Goal: Task Accomplishment & Management: Use online tool/utility

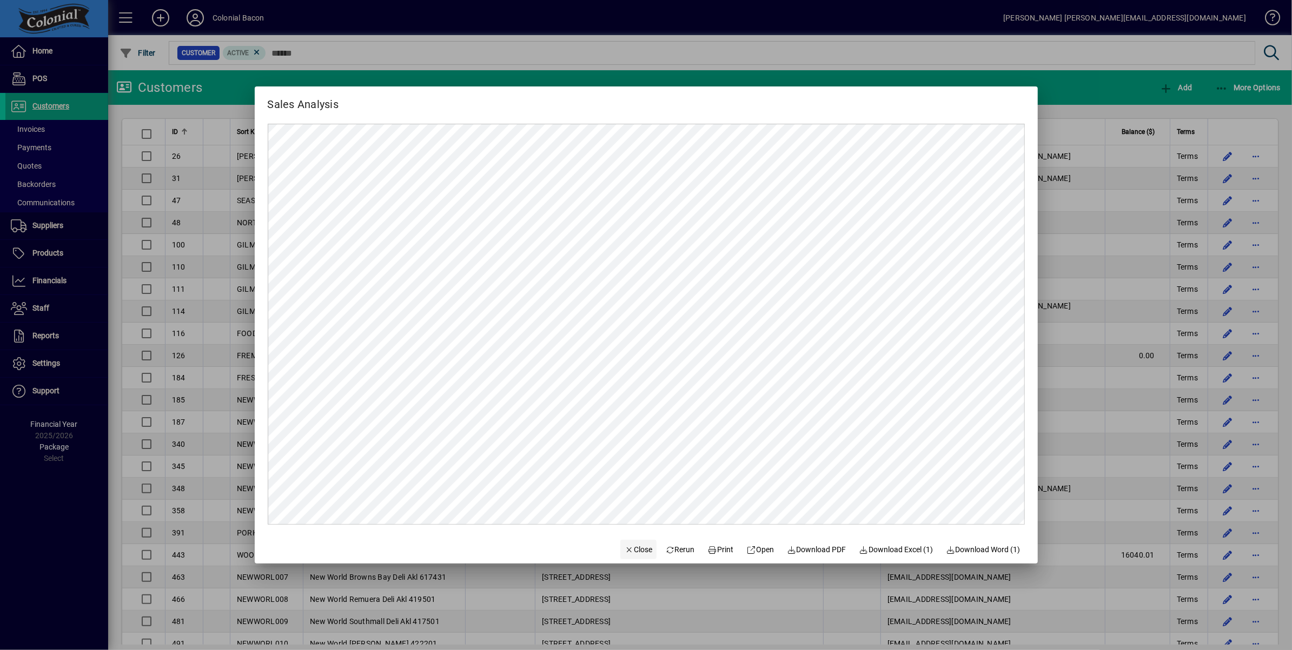
click at [631, 546] on span "Close" at bounding box center [638, 549] width 28 height 11
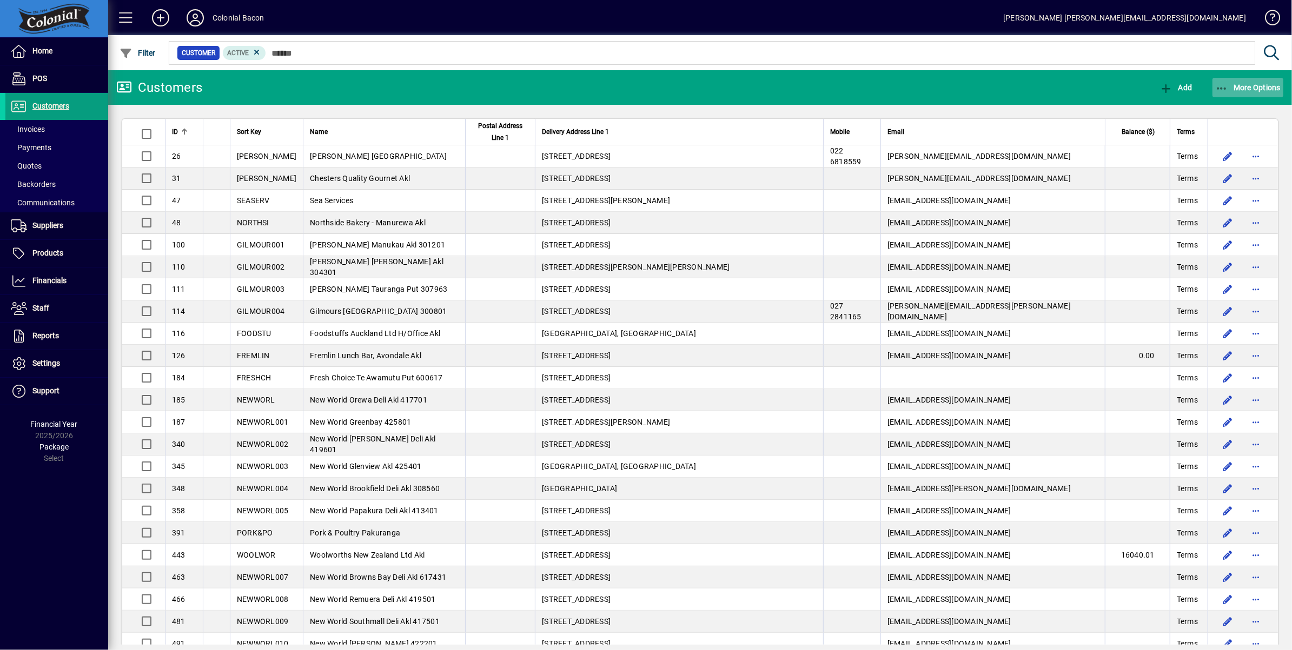
click at [1248, 91] on span "More Options" at bounding box center [1248, 87] width 66 height 9
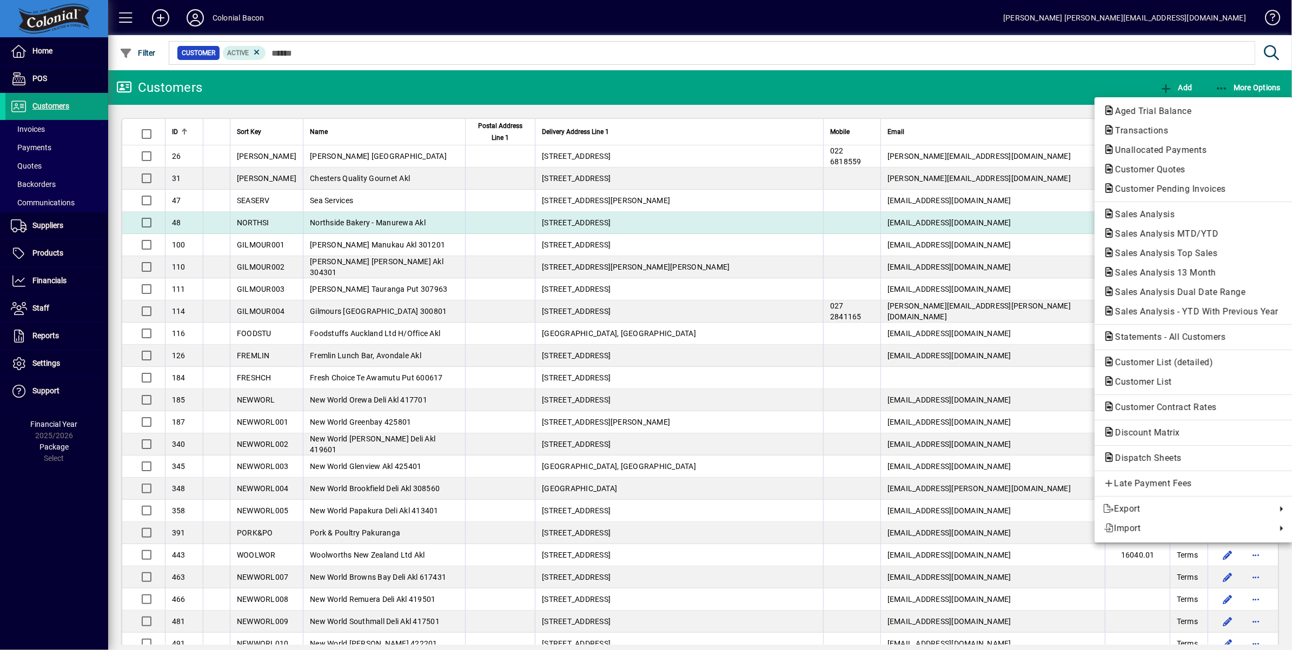
click at [1147, 211] on span "Sales Analysis" at bounding box center [1141, 214] width 77 height 10
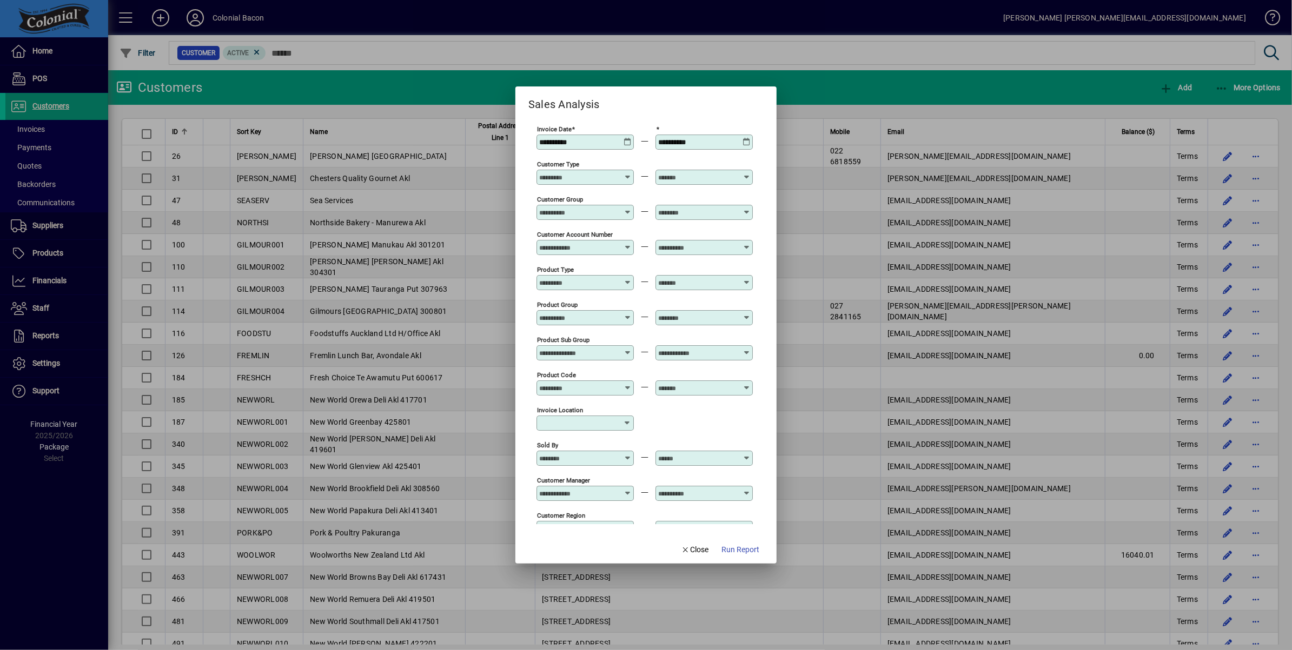
click at [626, 138] on icon at bounding box center [627, 138] width 8 height 0
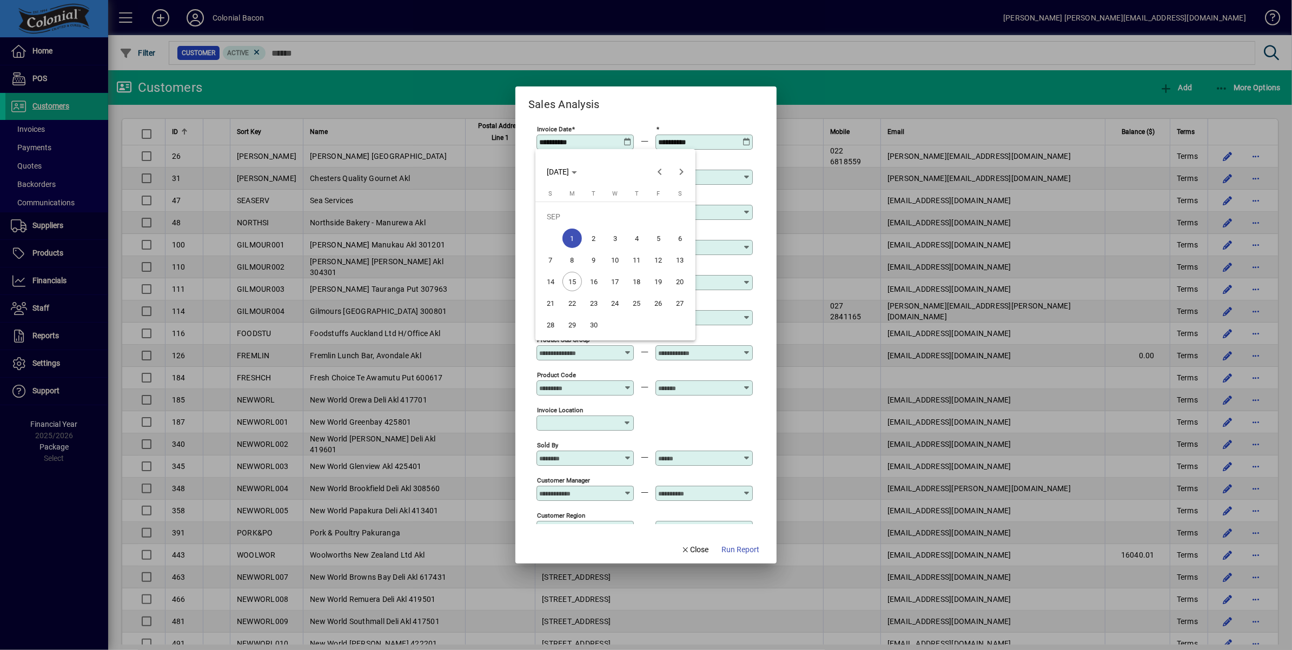
click at [572, 280] on span "15" at bounding box center [571, 281] width 19 height 19
type input "**********"
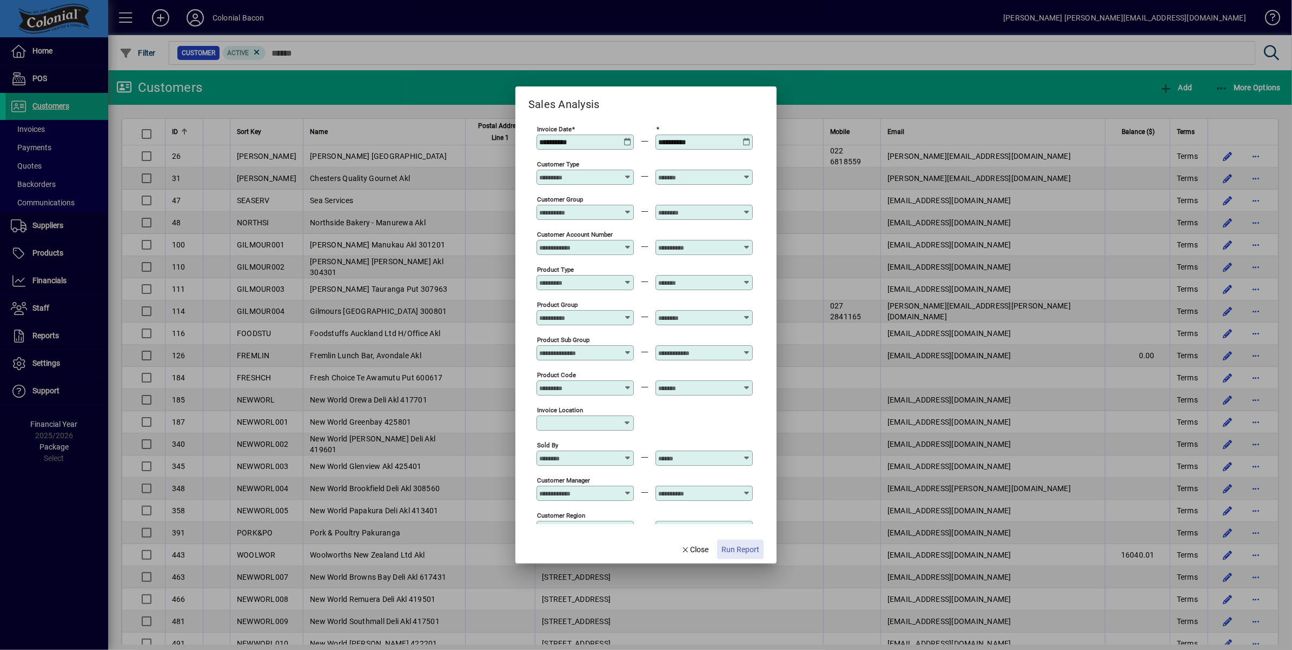
click at [736, 547] on span "Run Report" at bounding box center [740, 549] width 38 height 11
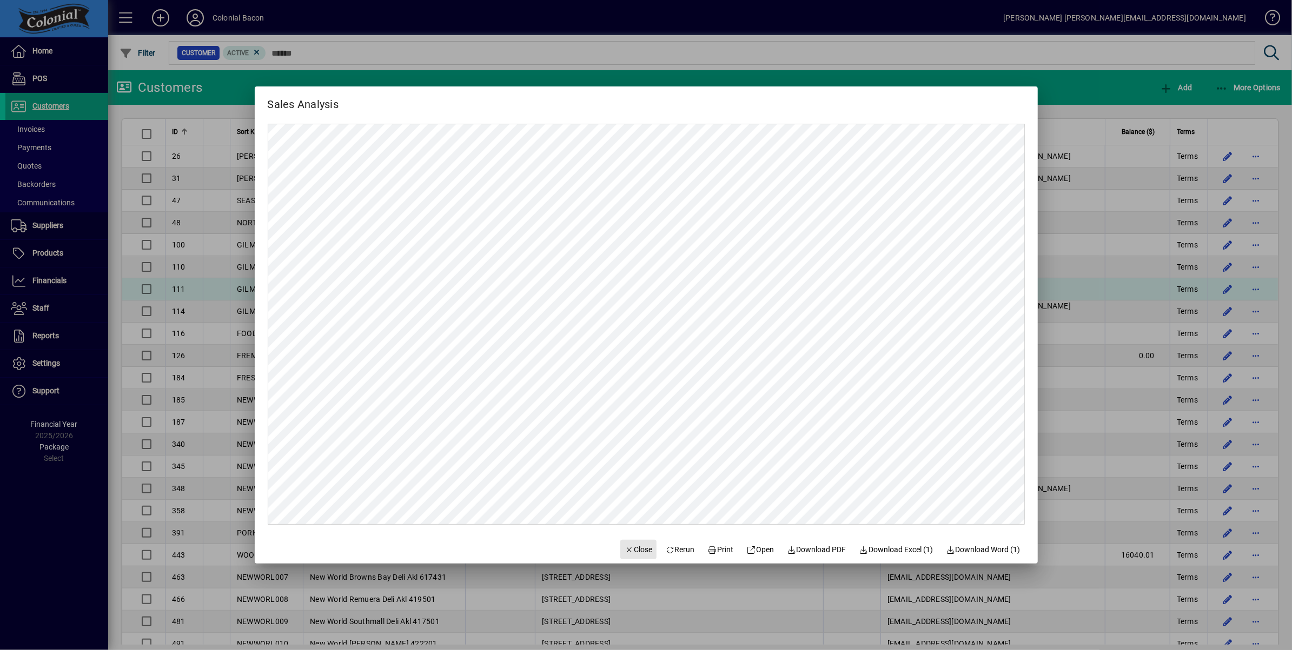
drag, startPoint x: 625, startPoint y: 548, endPoint x: 874, endPoint y: 288, distance: 360.2
click at [625, 548] on span "Close" at bounding box center [638, 549] width 28 height 11
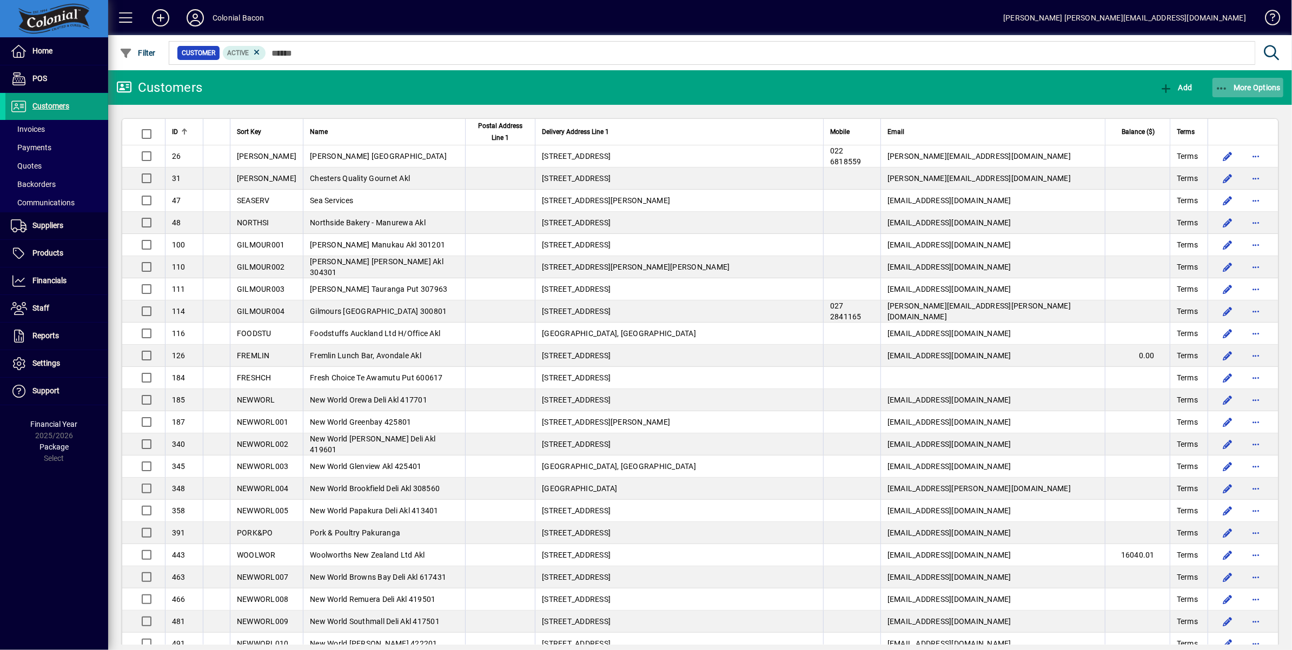
click at [1249, 87] on span "More Options" at bounding box center [1248, 87] width 66 height 9
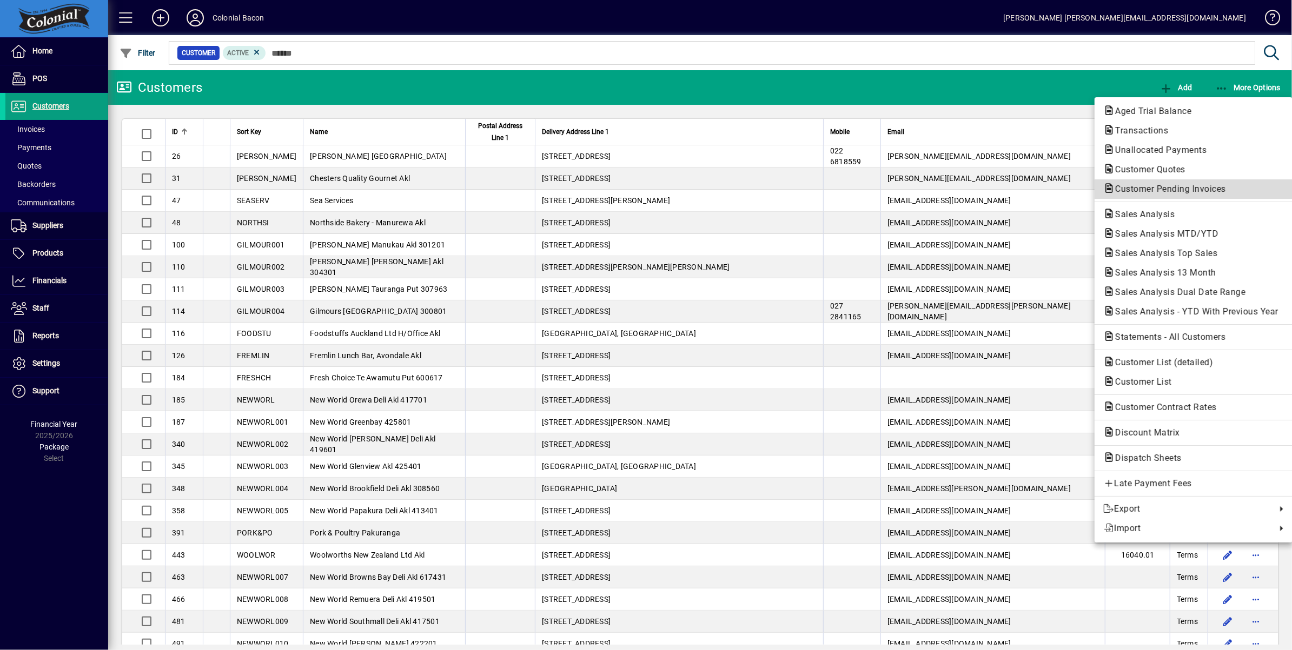
click at [1159, 189] on span "Customer Pending Invoices" at bounding box center [1167, 189] width 128 height 10
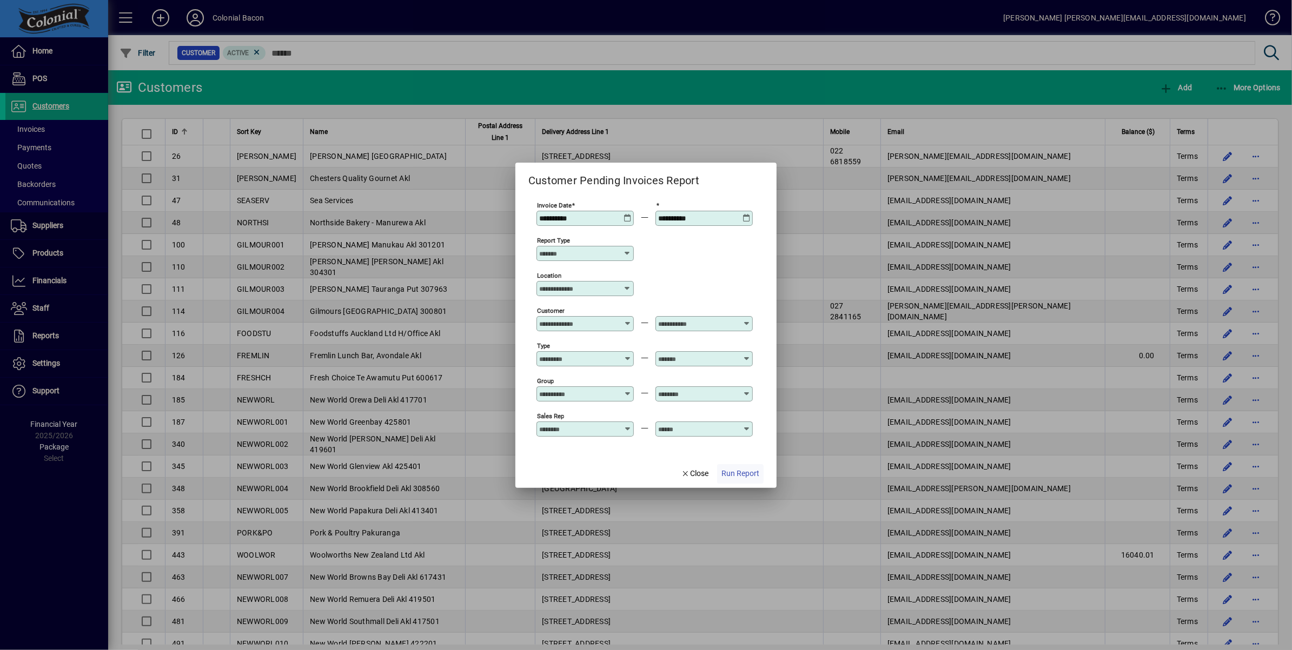
click at [748, 472] on span "Run Report" at bounding box center [740, 473] width 38 height 11
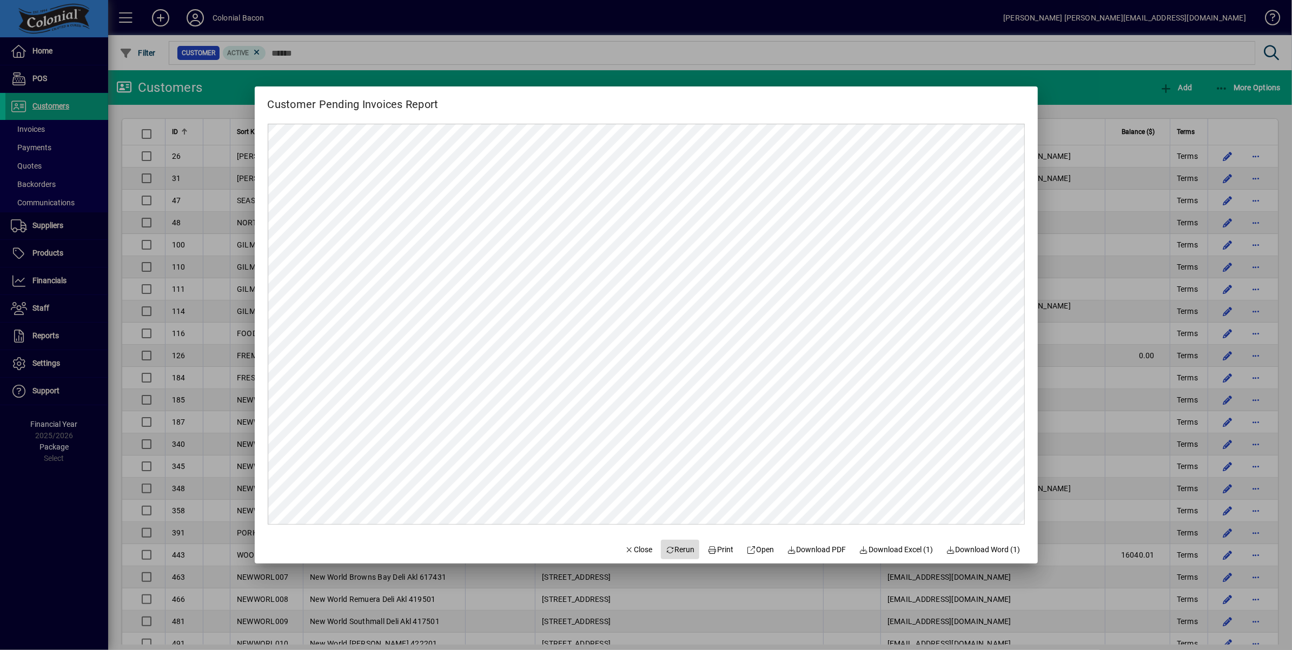
click at [684, 550] on span "Rerun" at bounding box center [680, 549] width 30 height 11
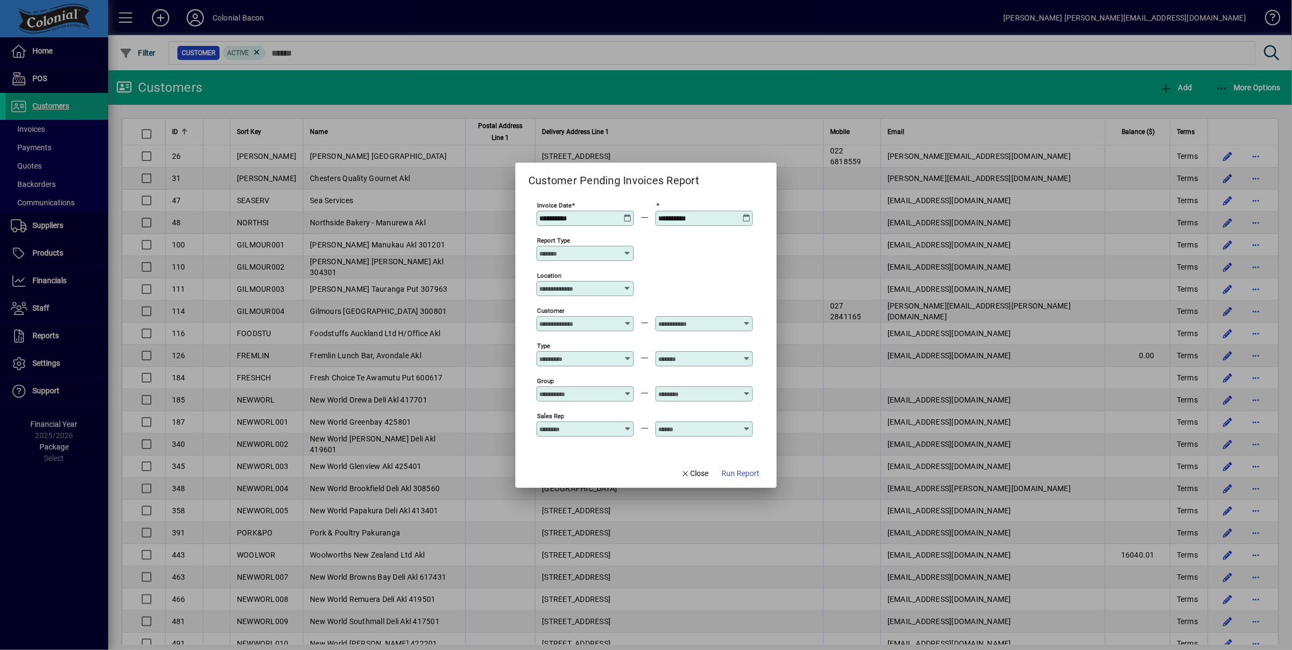
click at [626, 252] on icon at bounding box center [627, 253] width 9 height 9
click at [589, 382] on div "Detailed by Product" at bounding box center [585, 378] width 82 height 11
type input "**********"
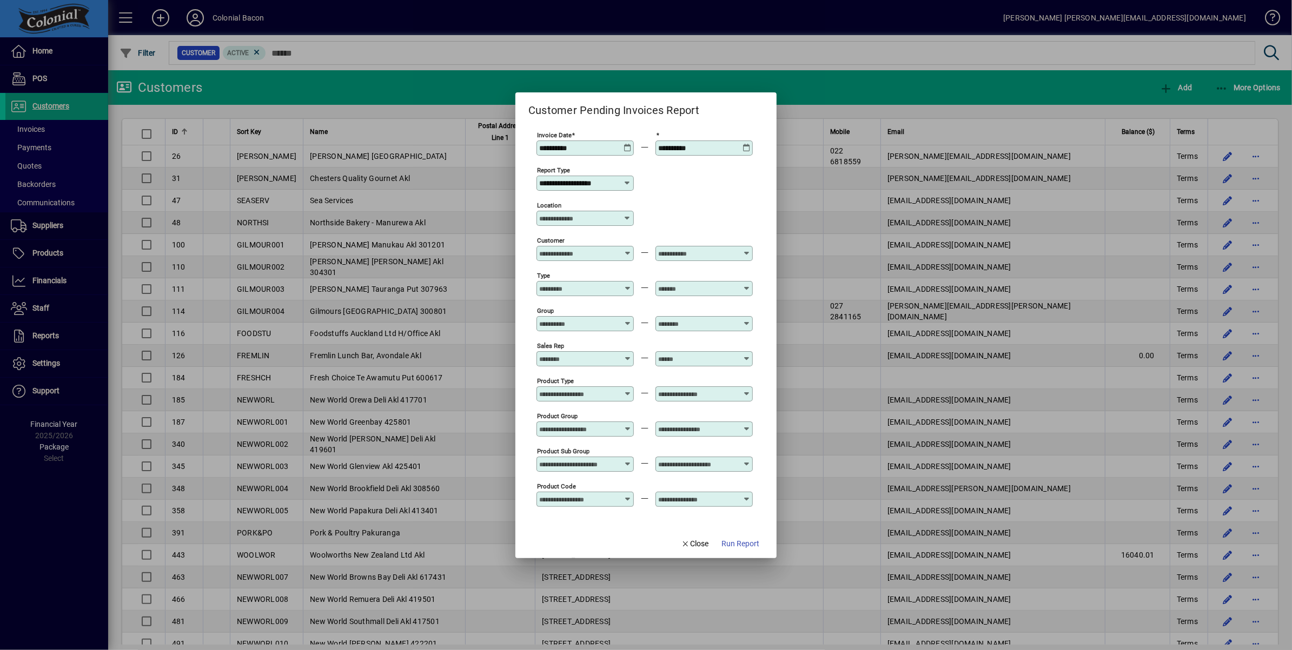
click at [745, 543] on span "Run Report" at bounding box center [740, 544] width 38 height 11
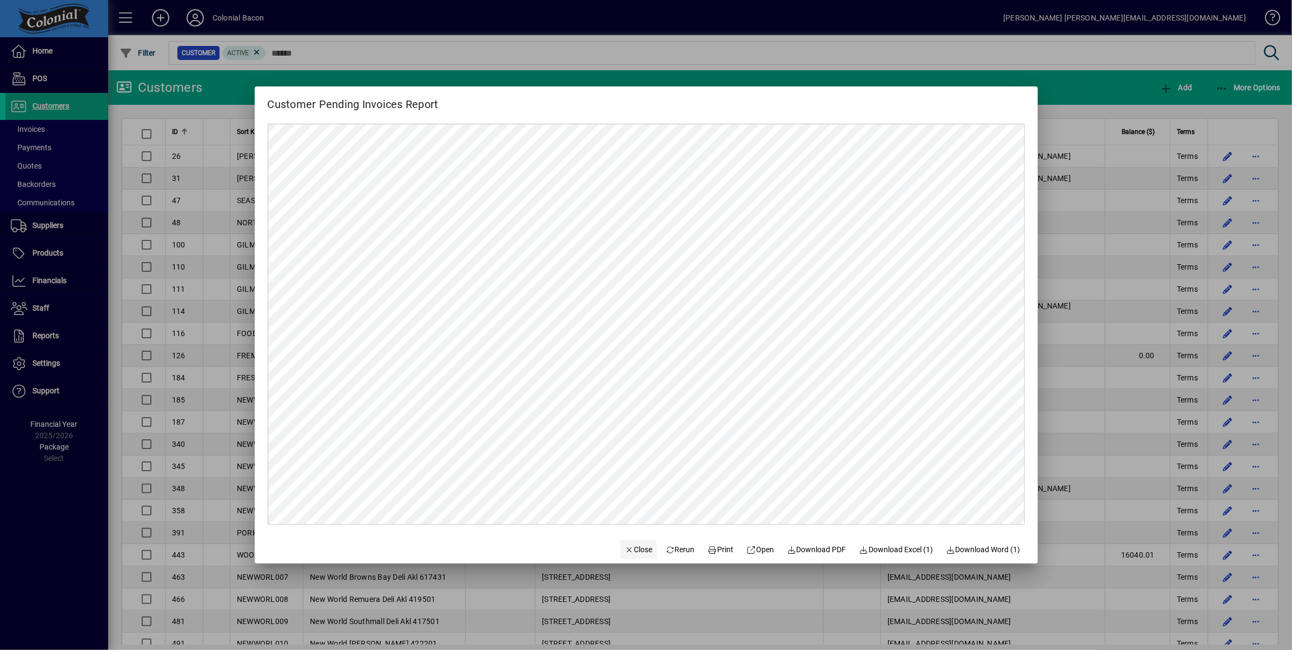
click at [632, 546] on span "Close" at bounding box center [638, 549] width 28 height 11
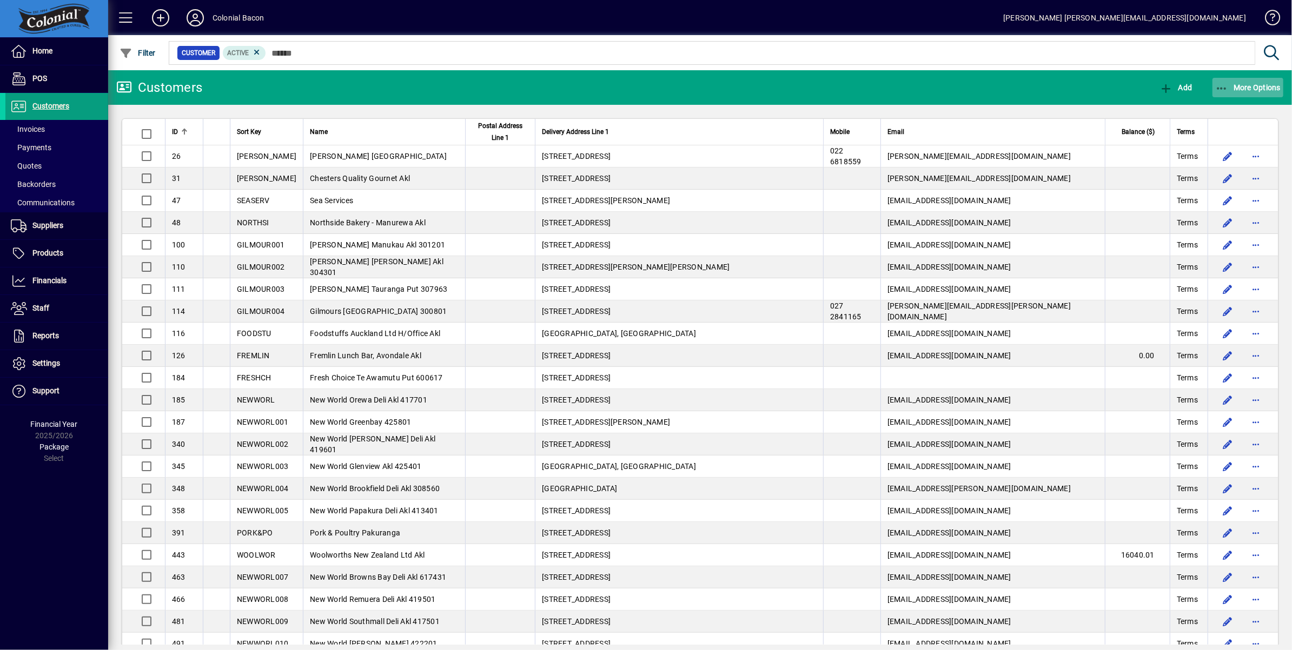
click at [1248, 80] on span "button" at bounding box center [1247, 88] width 71 height 26
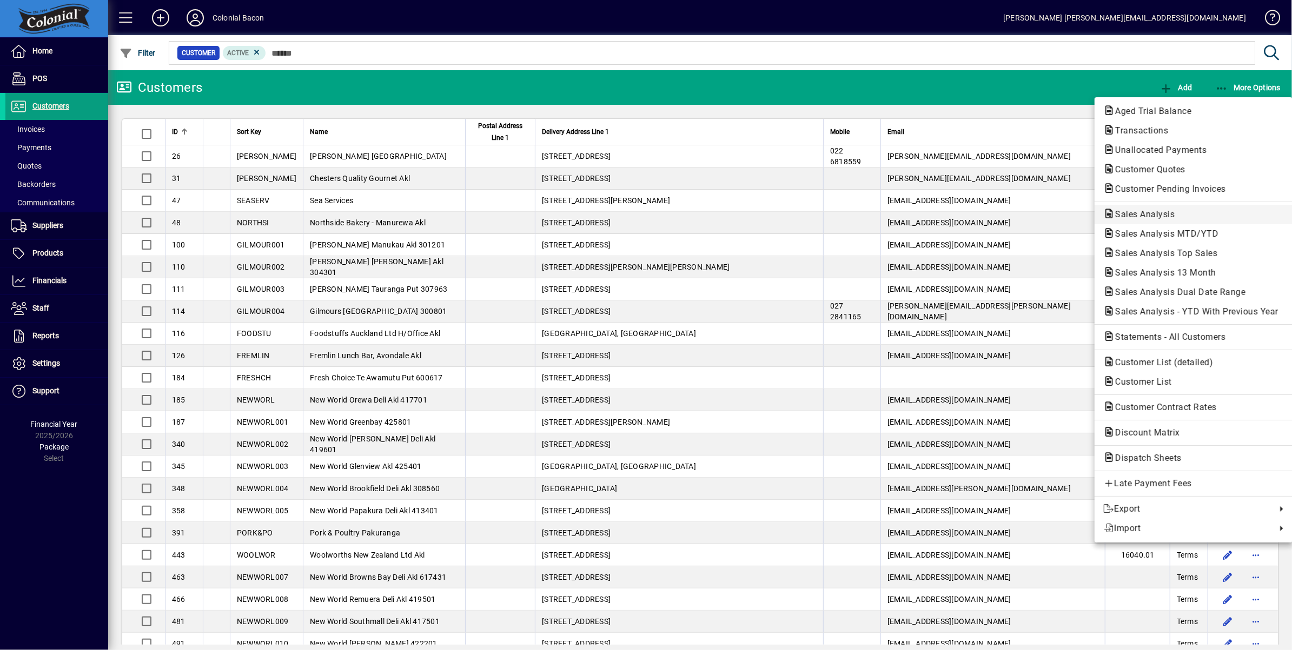
click at [1153, 216] on span "Sales Analysis" at bounding box center [1141, 214] width 77 height 10
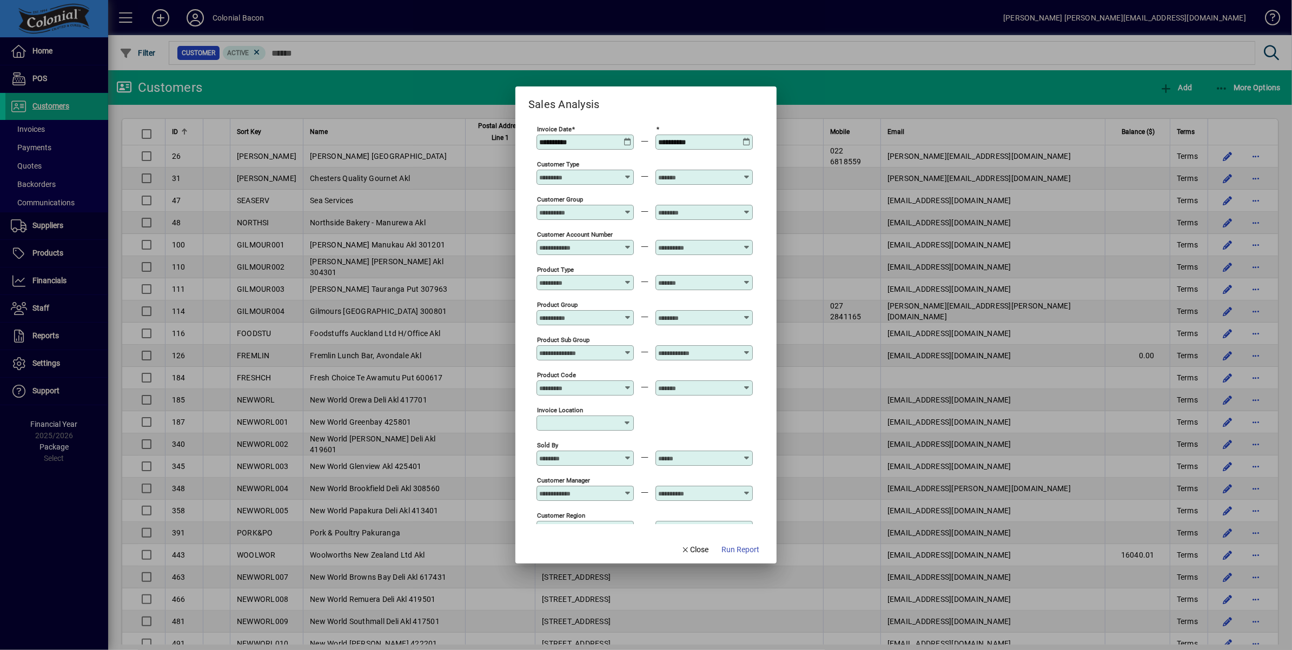
click at [624, 173] on icon at bounding box center [627, 173] width 8 height 0
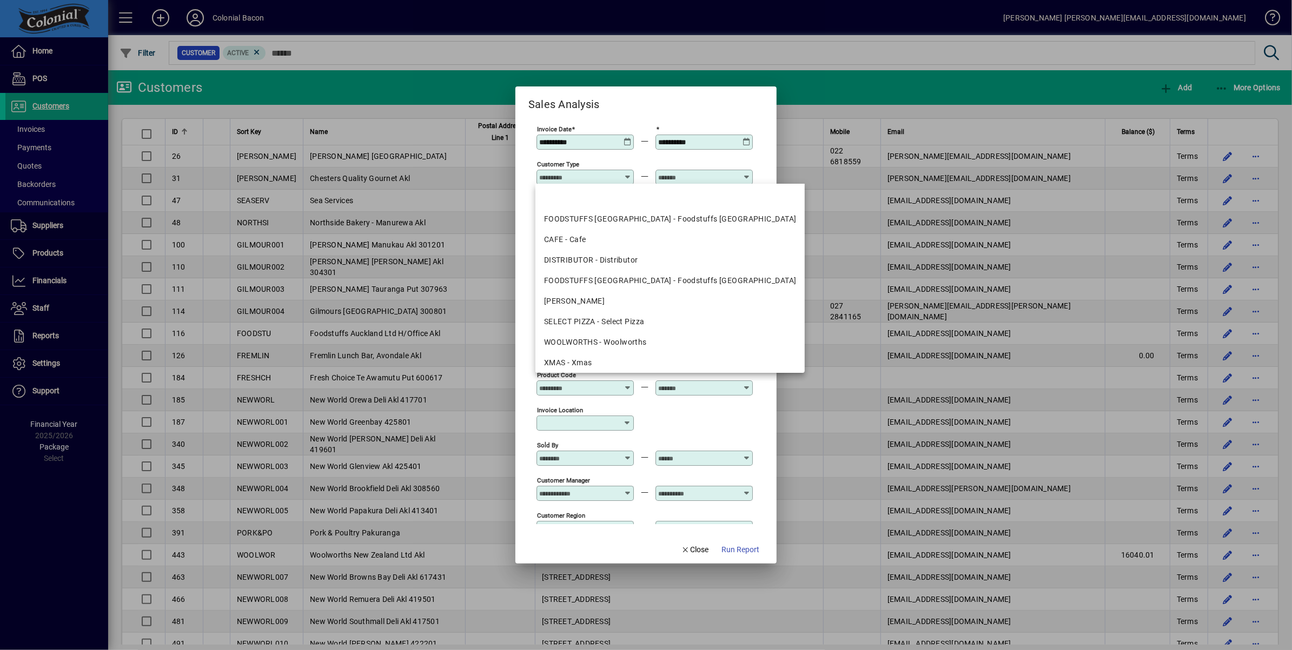
click at [655, 98] on div "Sales Analysis" at bounding box center [645, 100] width 261 height 26
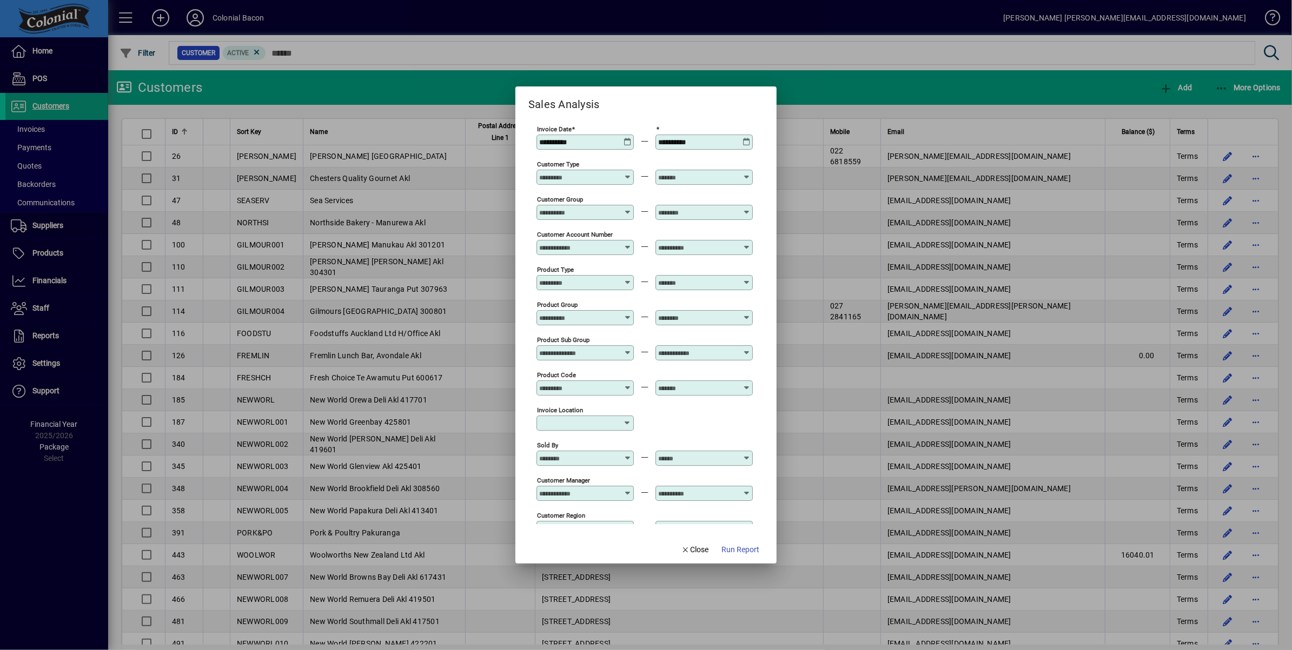
click at [626, 243] on icon at bounding box center [627, 243] width 8 height 0
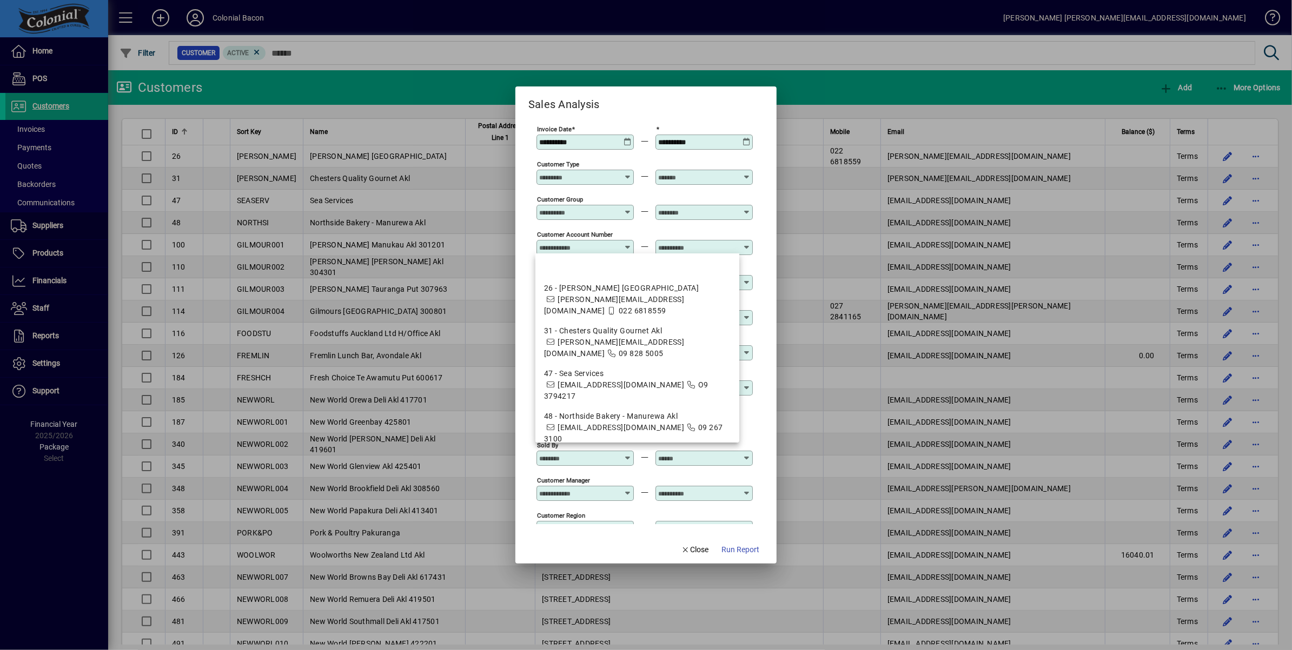
click at [660, 98] on div "Sales Analysis" at bounding box center [645, 100] width 261 height 26
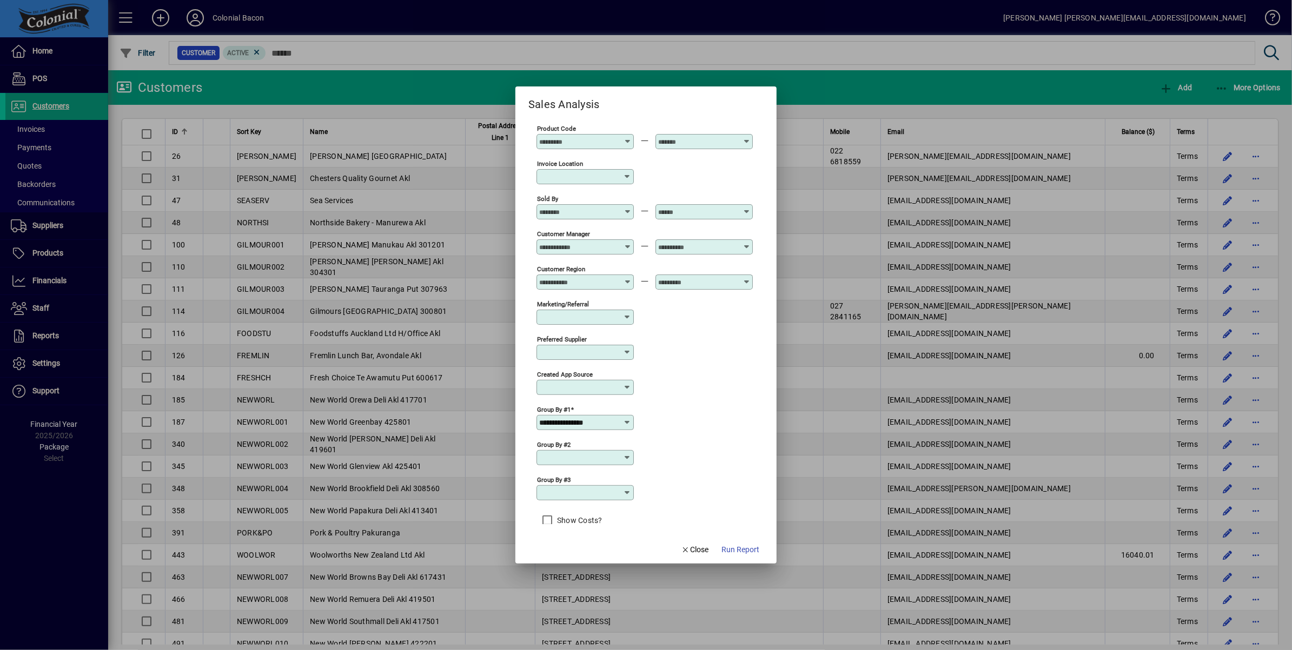
scroll to position [249, 0]
click at [626, 416] on icon at bounding box center [627, 420] width 9 height 9
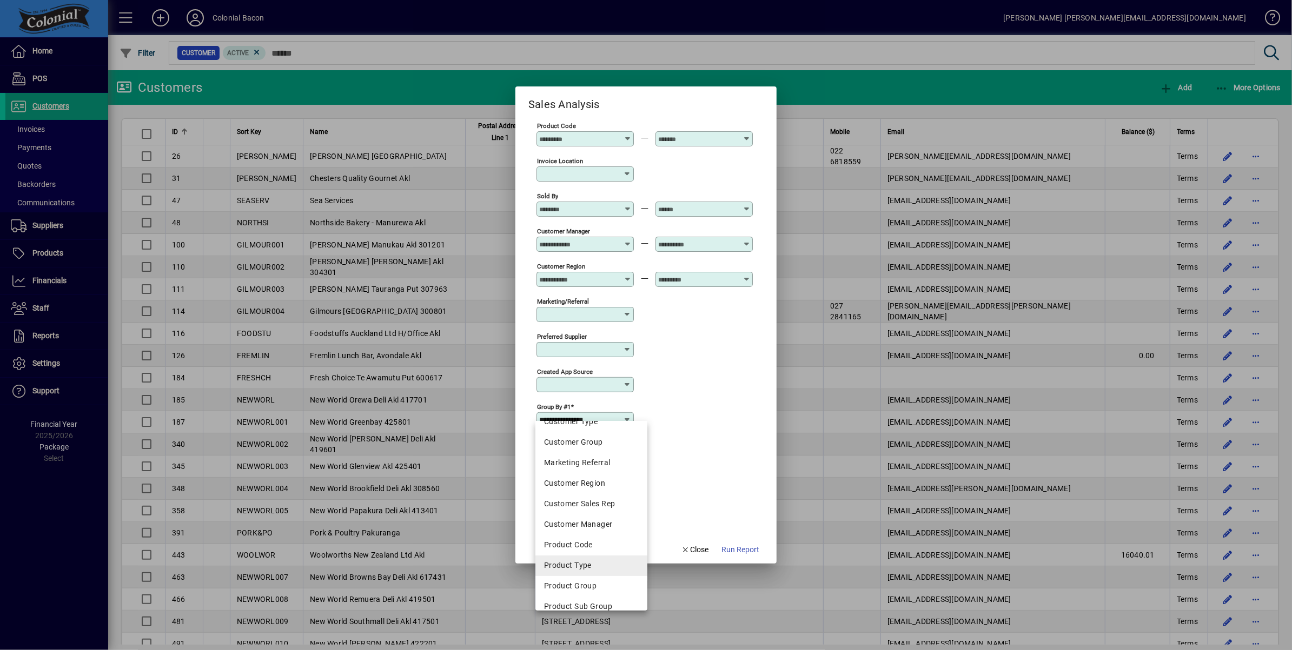
scroll to position [121, 0]
click at [596, 537] on div "Product Code" at bounding box center [591, 540] width 95 height 11
type input "**********"
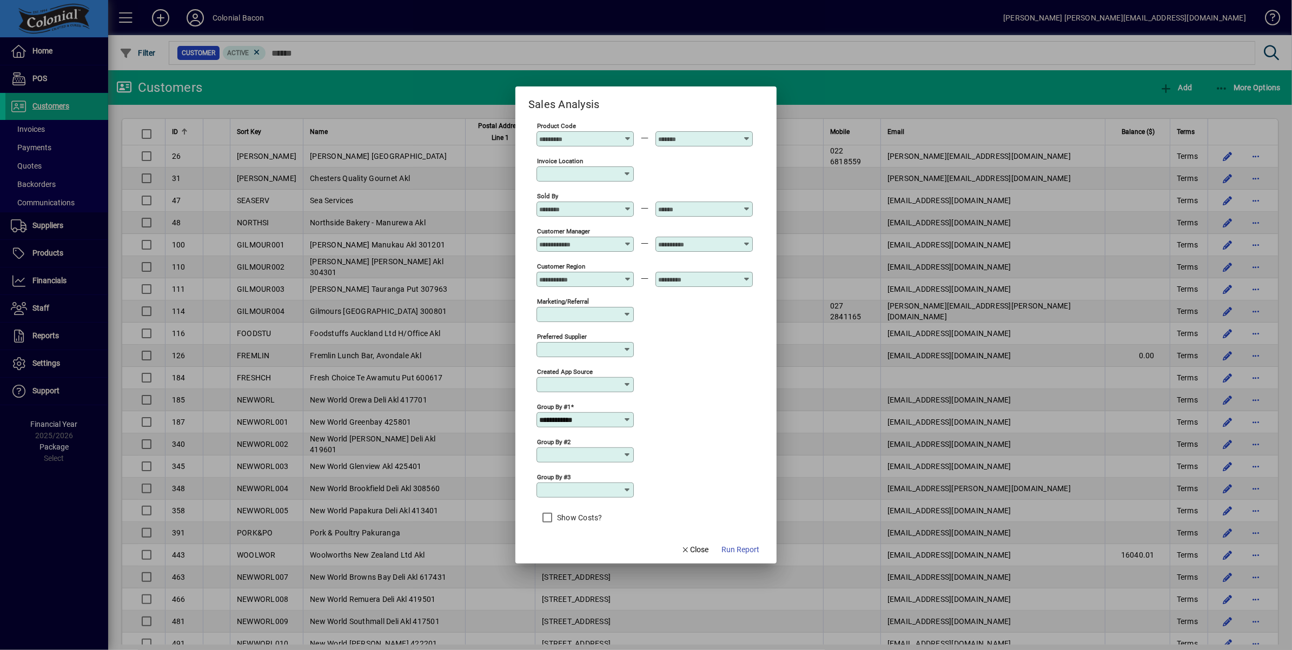
click at [624, 451] on icon at bounding box center [627, 455] width 9 height 9
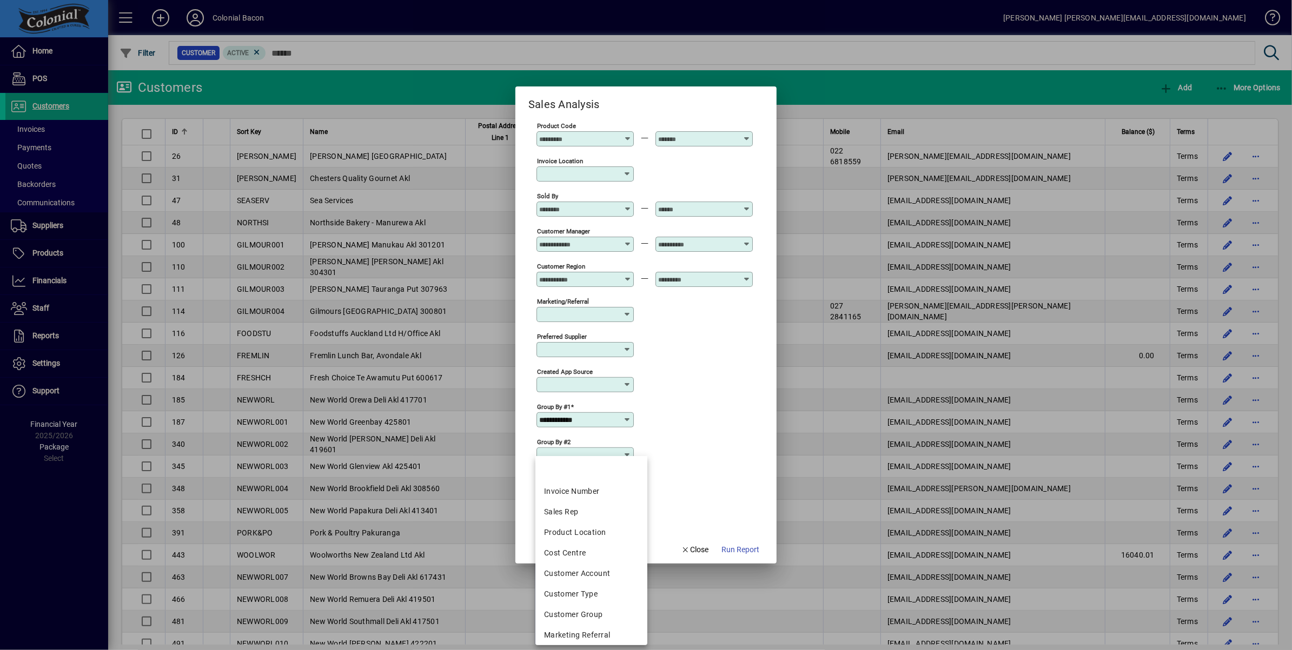
click at [594, 575] on div "Customer Account" at bounding box center [591, 573] width 95 height 11
type input "**********"
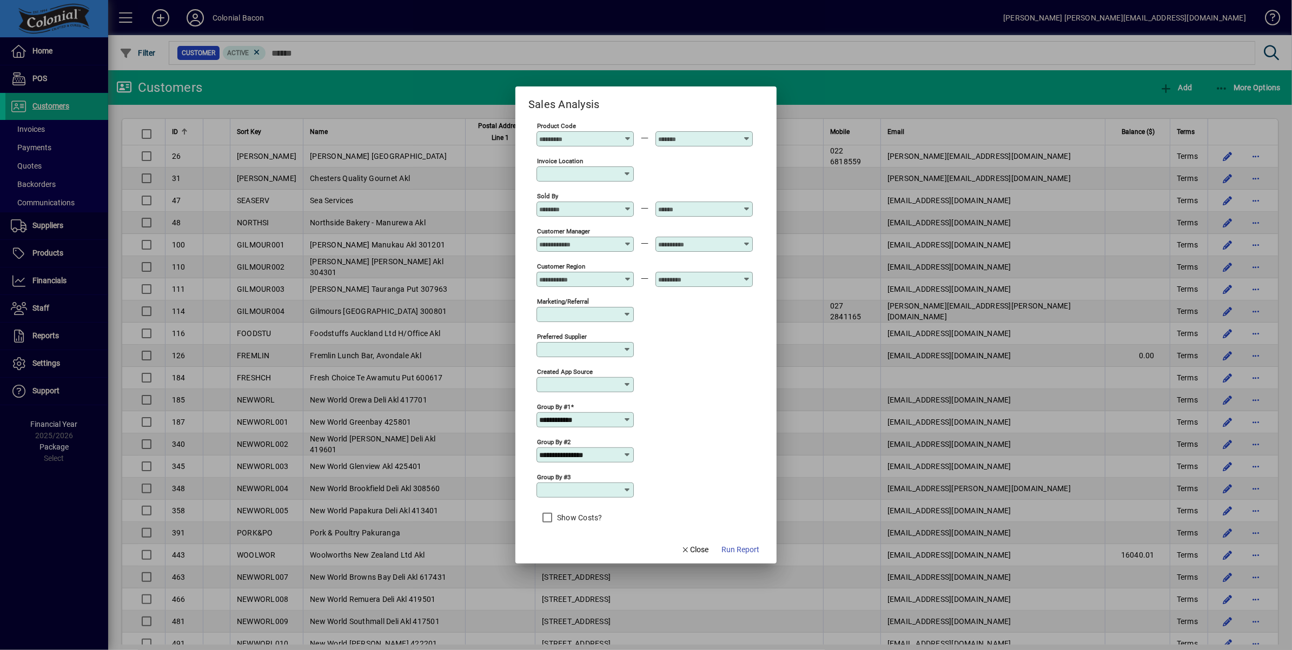
click at [729, 547] on span "Run Report" at bounding box center [740, 549] width 38 height 11
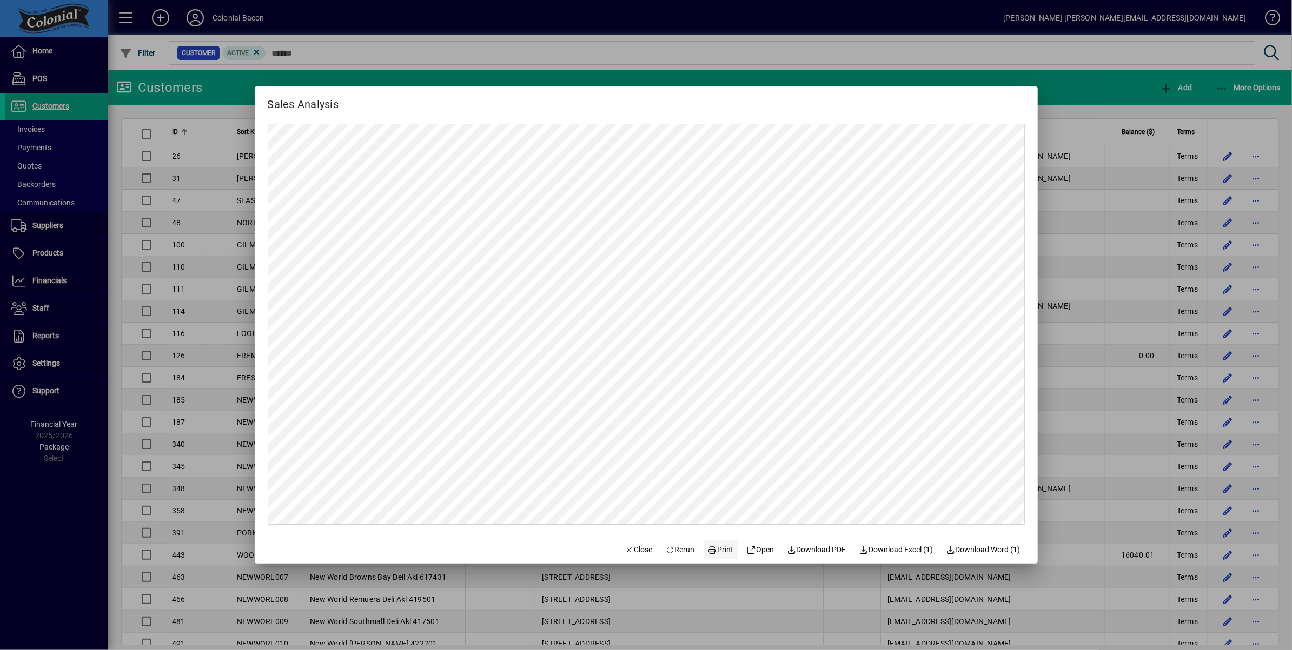
scroll to position [0, 0]
click at [634, 549] on span "Close" at bounding box center [638, 549] width 28 height 11
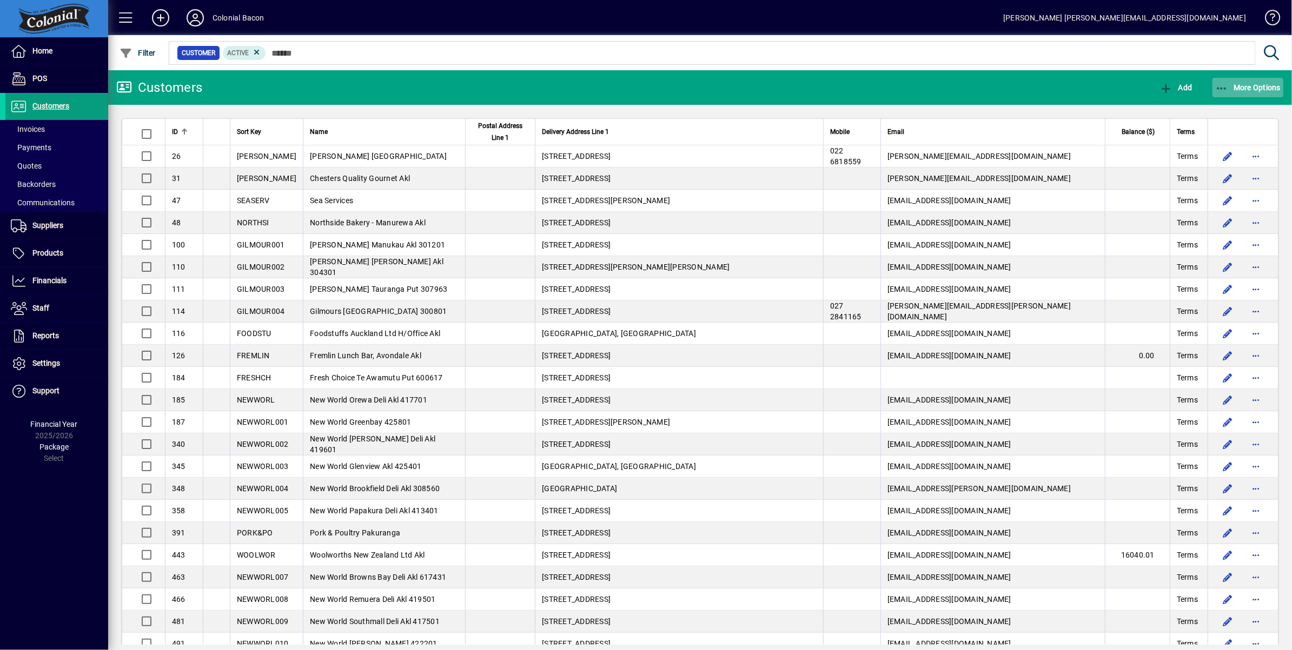
click at [1256, 83] on span "More Options" at bounding box center [1248, 87] width 66 height 9
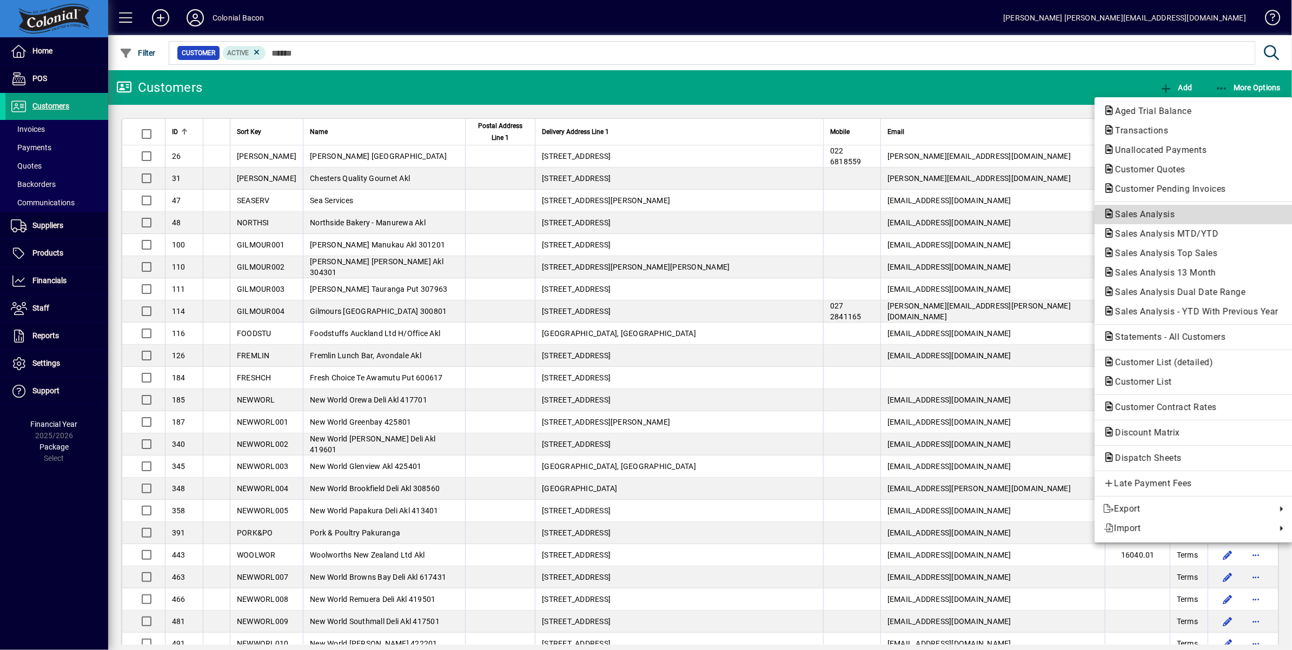
click at [1171, 212] on span "Sales Analysis" at bounding box center [1141, 214] width 77 height 10
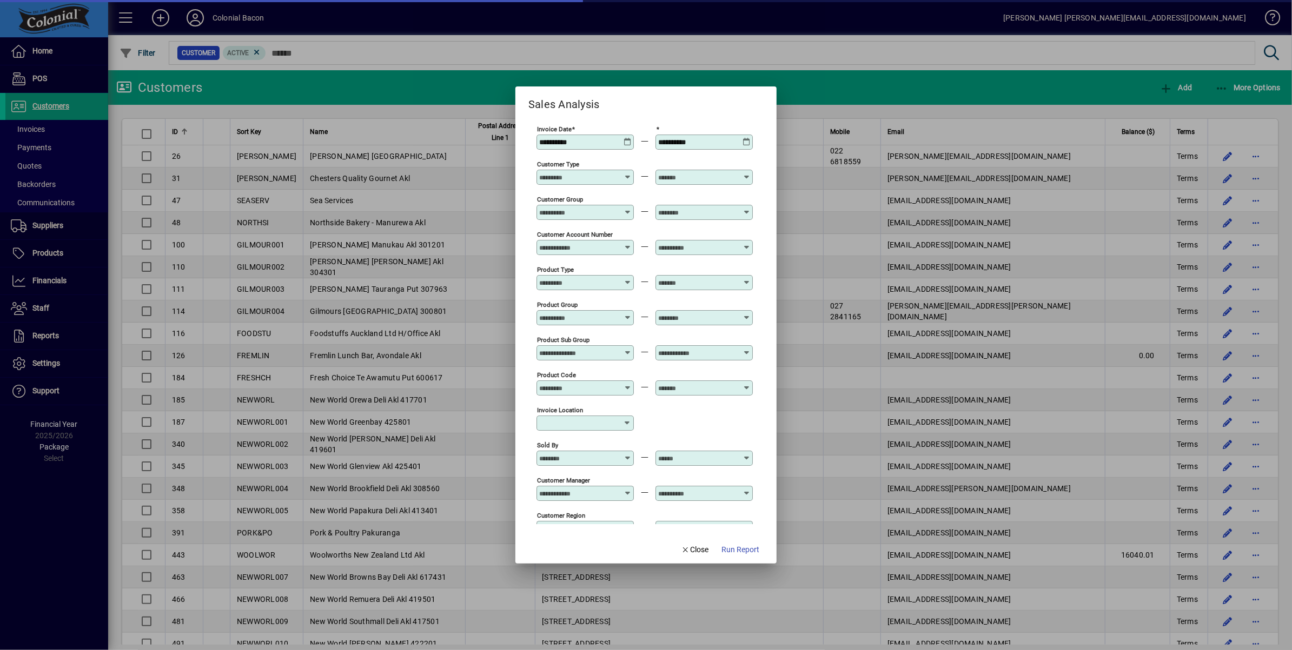
type input "**********"
click at [625, 138] on icon at bounding box center [627, 138] width 8 height 0
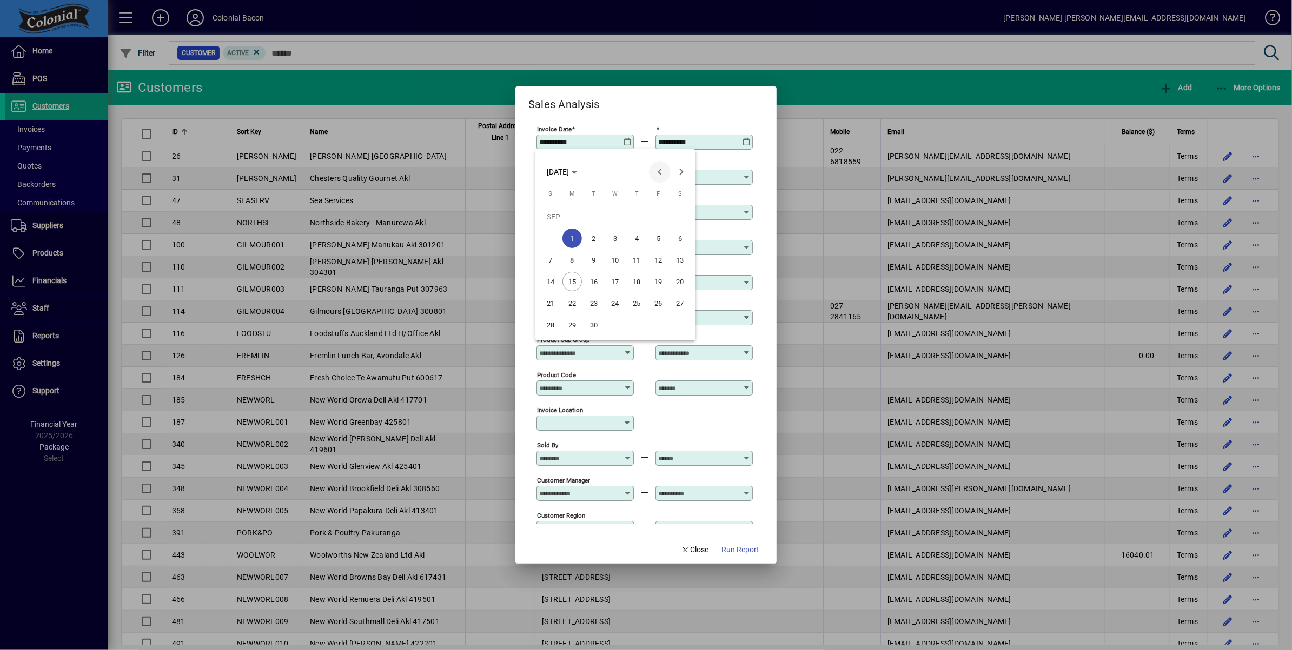
click at [659, 174] on span "Previous month" at bounding box center [660, 172] width 22 height 22
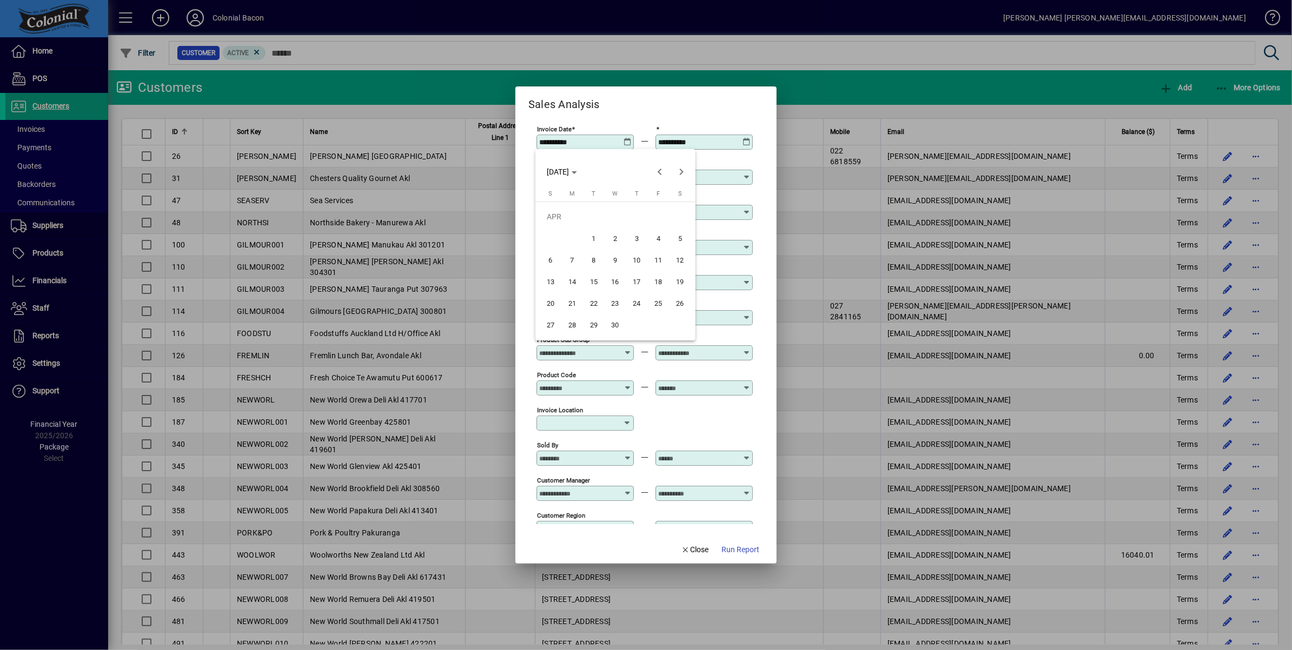
click at [595, 238] on span "1" at bounding box center [593, 238] width 19 height 19
type input "**********"
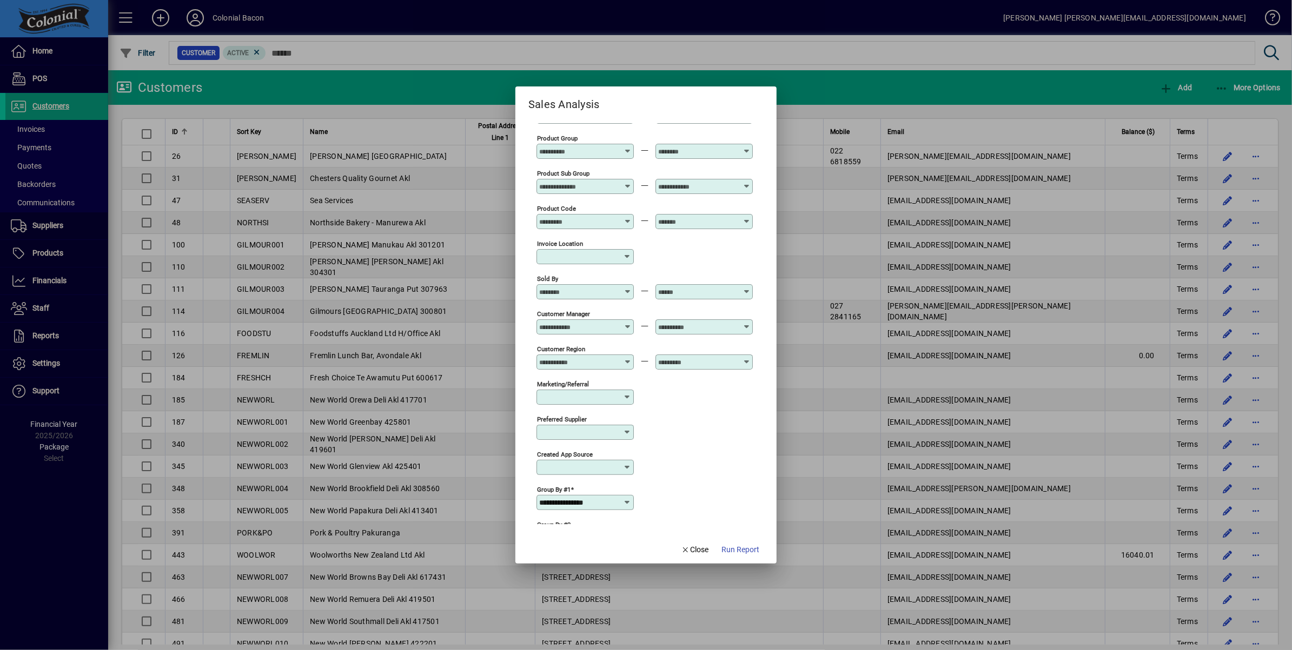
scroll to position [249, 0]
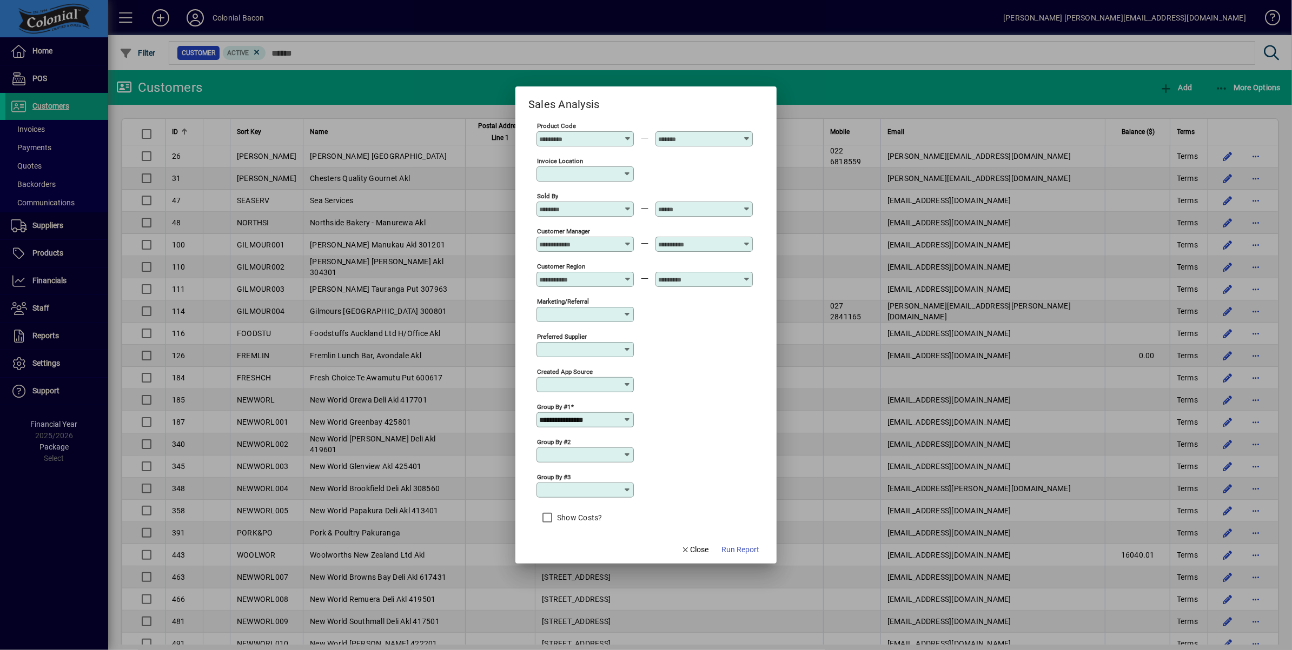
click at [626, 416] on icon at bounding box center [627, 420] width 9 height 9
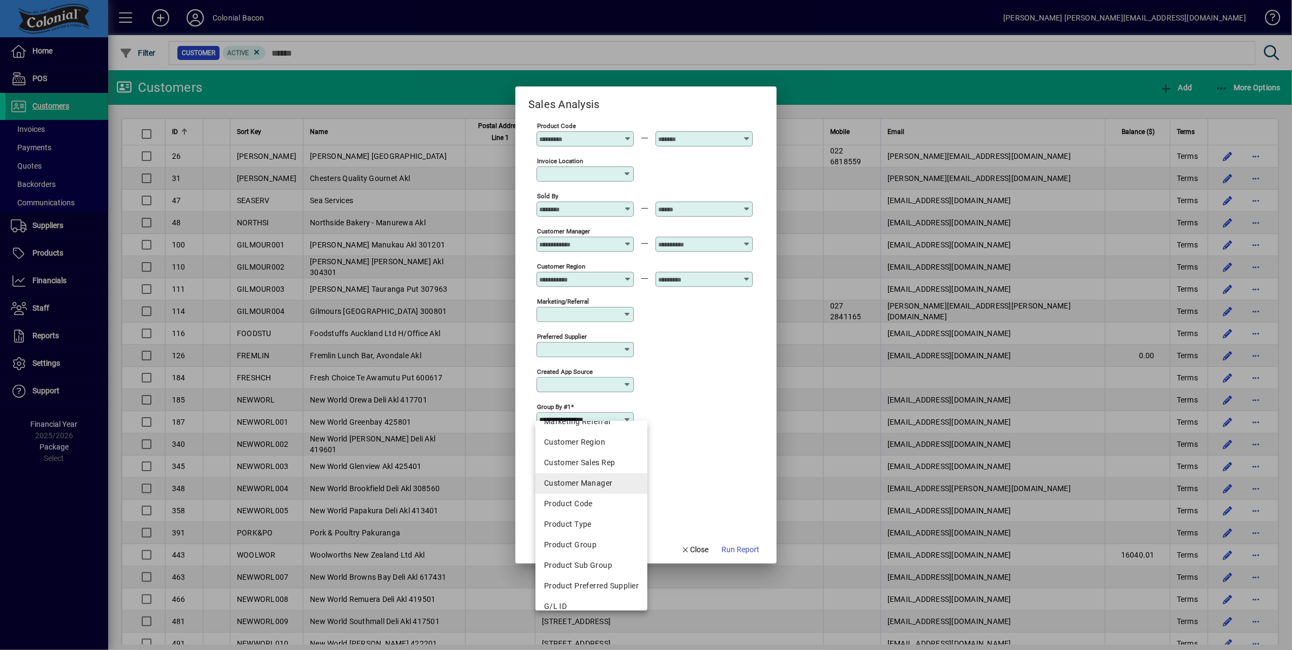
scroll to position [162, 0]
click at [588, 501] on div "Product Code" at bounding box center [591, 499] width 95 height 11
type input "**********"
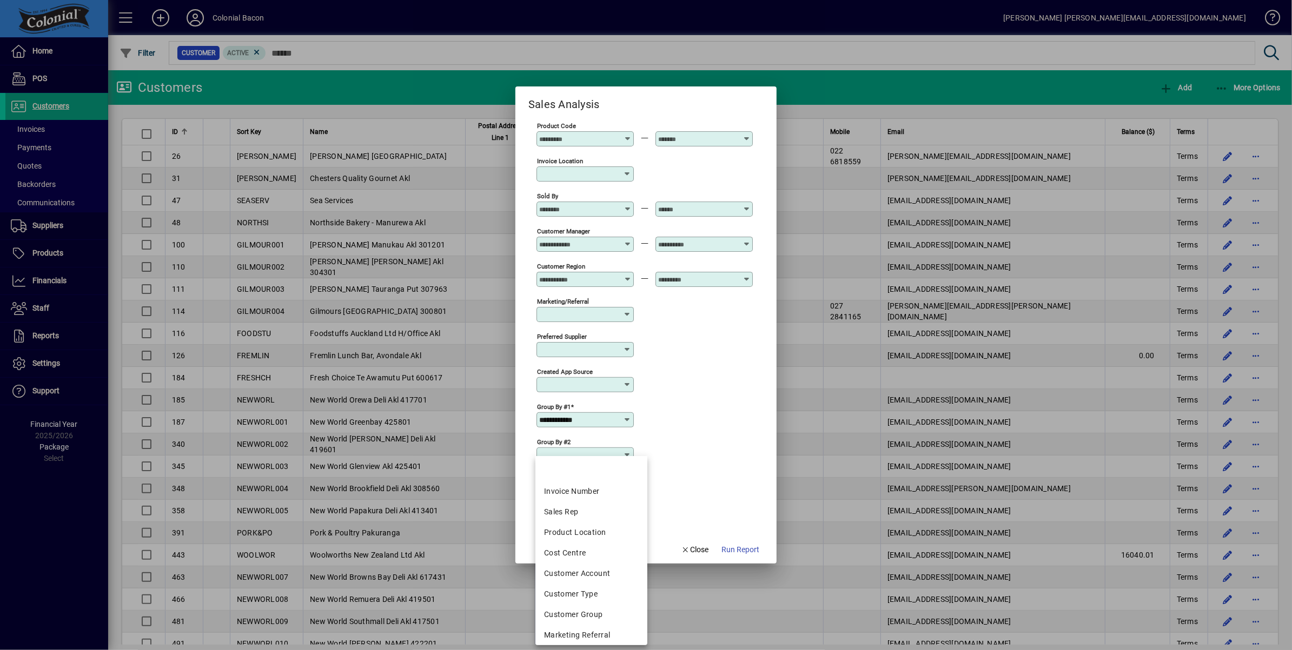
click at [606, 451] on input "Group by #2" at bounding box center [581, 455] width 84 height 9
click at [588, 564] on div "Customer Type" at bounding box center [591, 565] width 95 height 11
type input "**********"
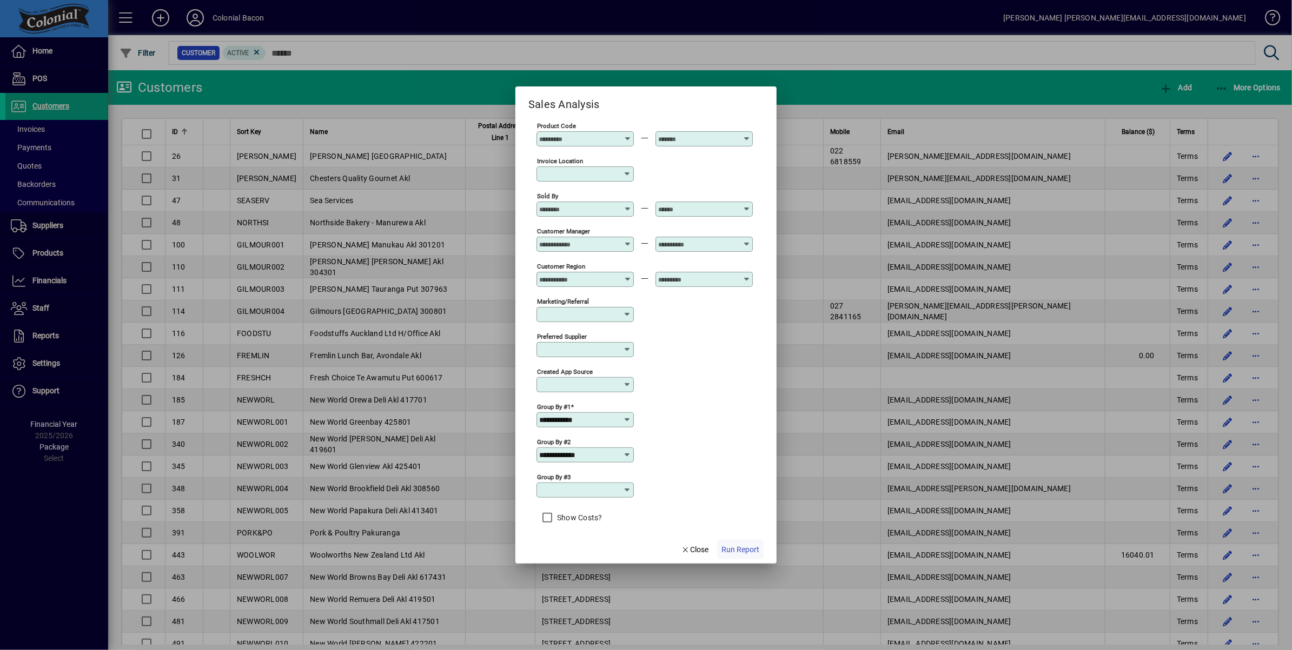
click at [748, 549] on span "Run Report" at bounding box center [740, 549] width 38 height 11
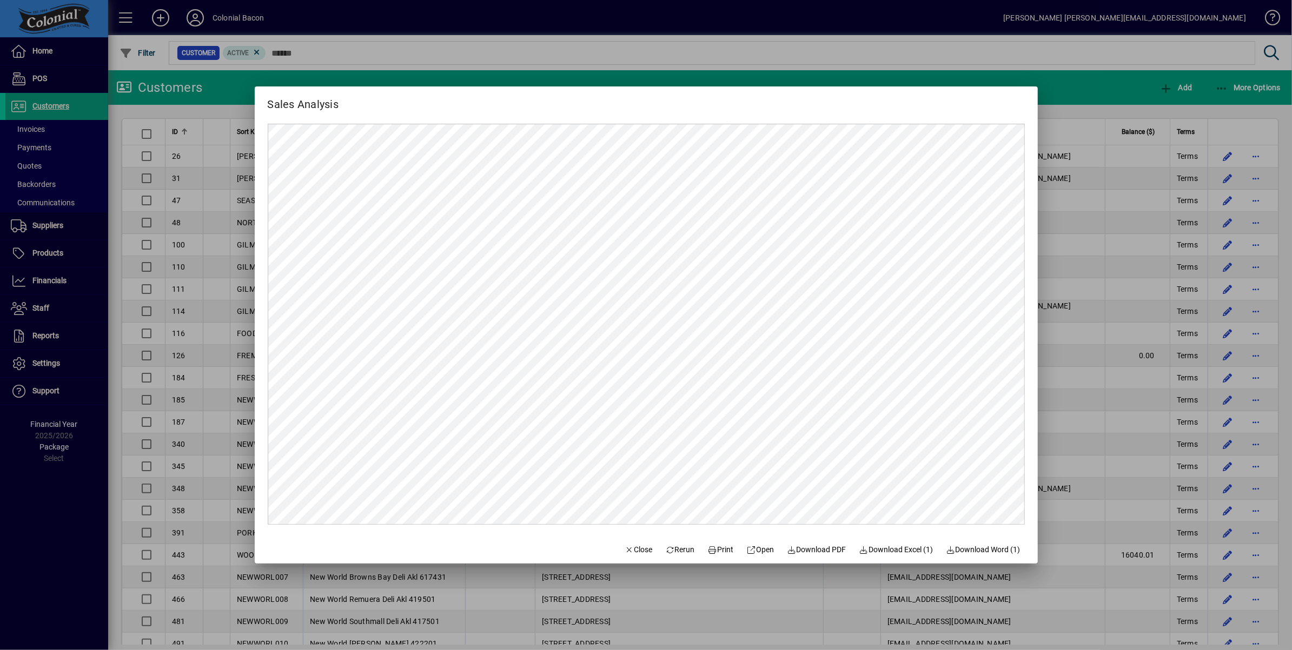
scroll to position [0, 0]
click at [905, 551] on span "Download Excel (1)" at bounding box center [896, 549] width 74 height 11
click at [674, 549] on span "Rerun" at bounding box center [680, 549] width 30 height 11
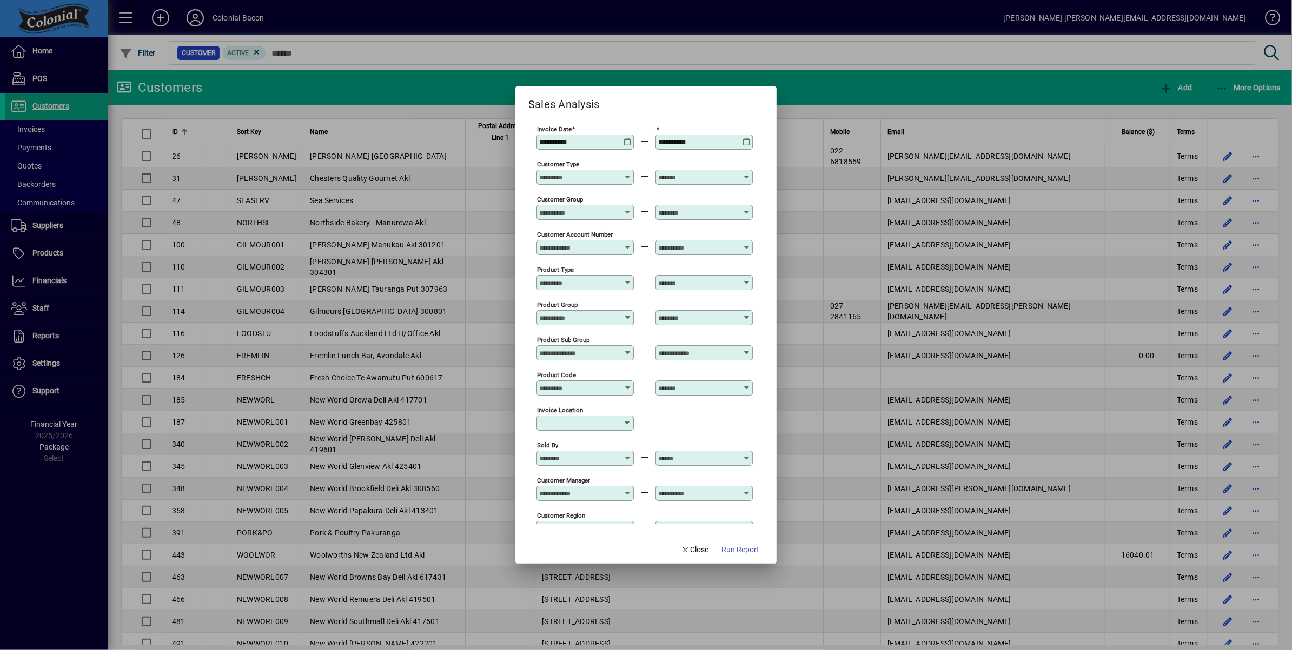
type input "**********"
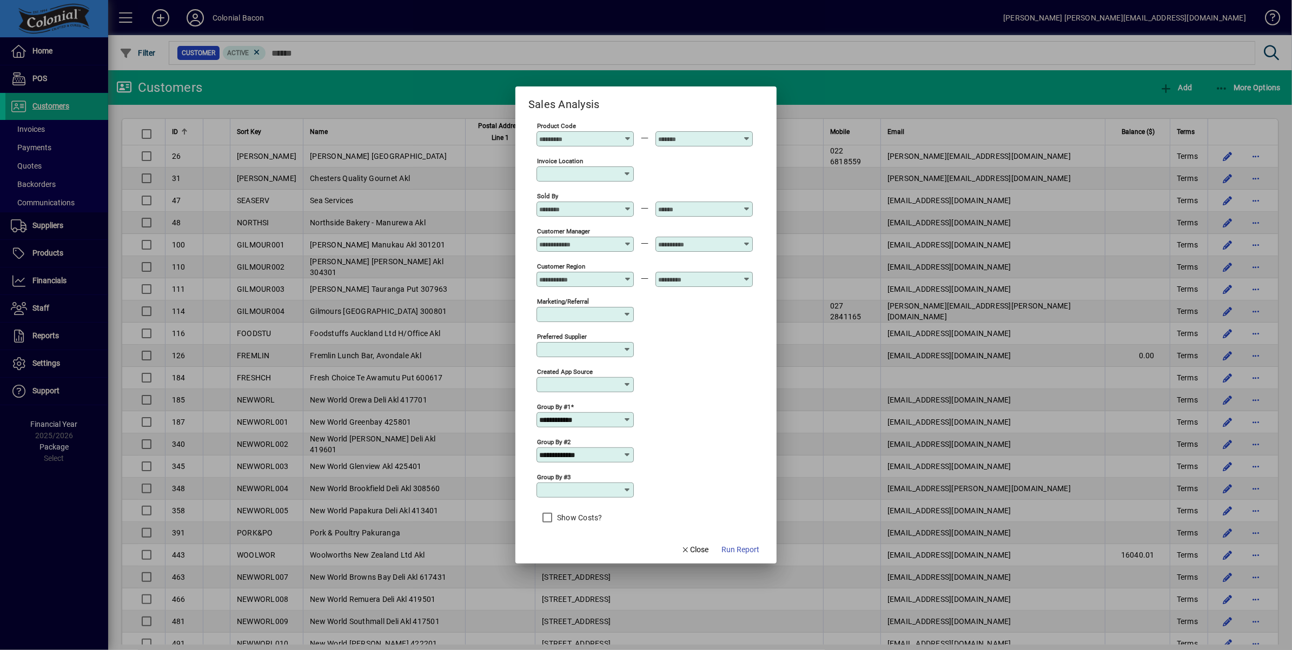
click at [600, 451] on input "**********" at bounding box center [581, 455] width 84 height 9
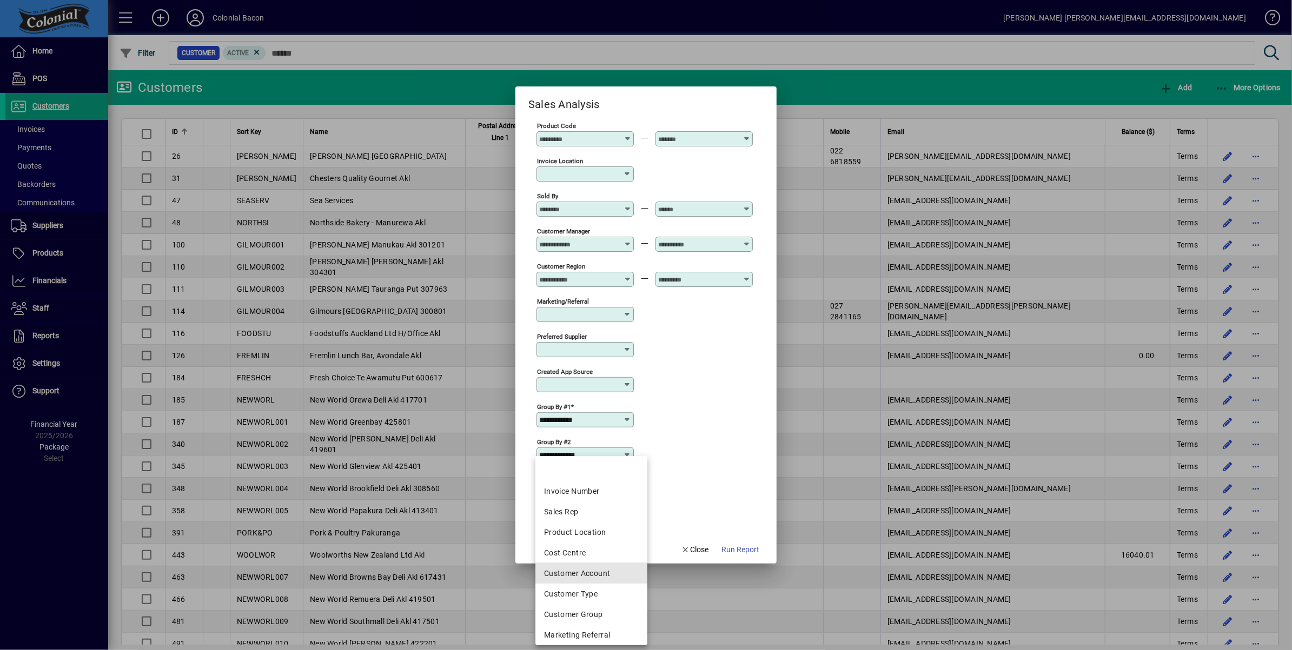
click at [622, 575] on div "Customer Account" at bounding box center [591, 573] width 95 height 11
type input "**********"
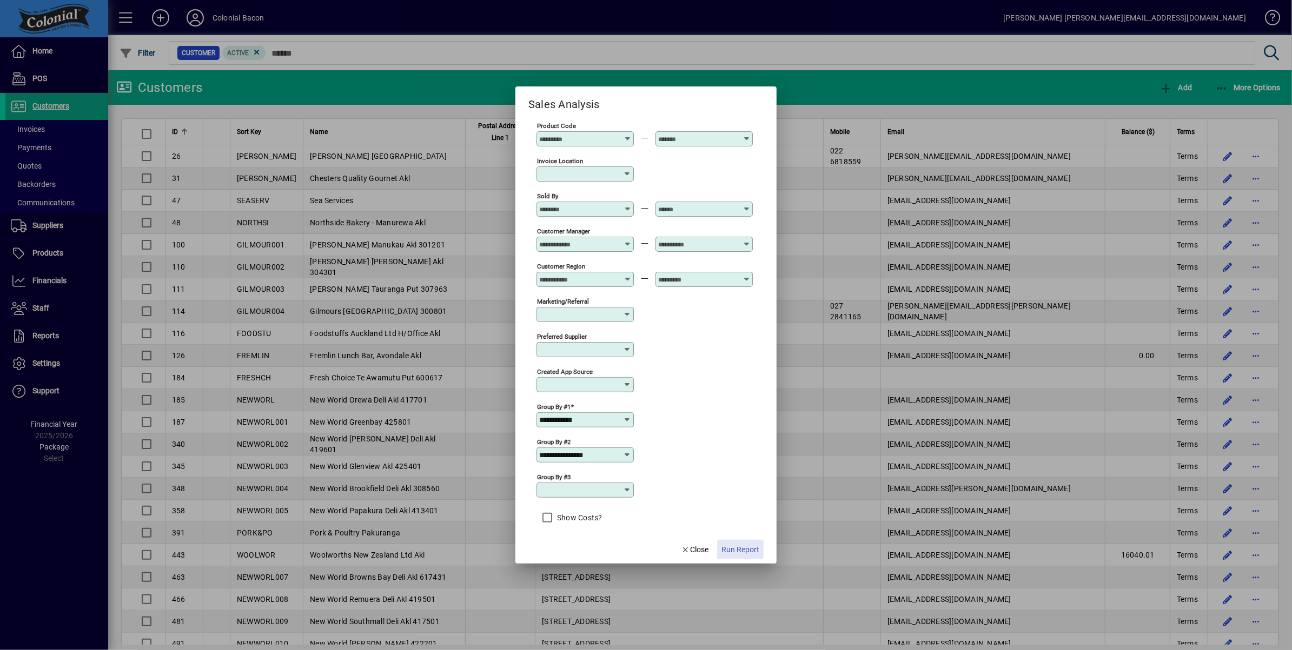
click at [745, 551] on span "Run Report" at bounding box center [740, 549] width 38 height 11
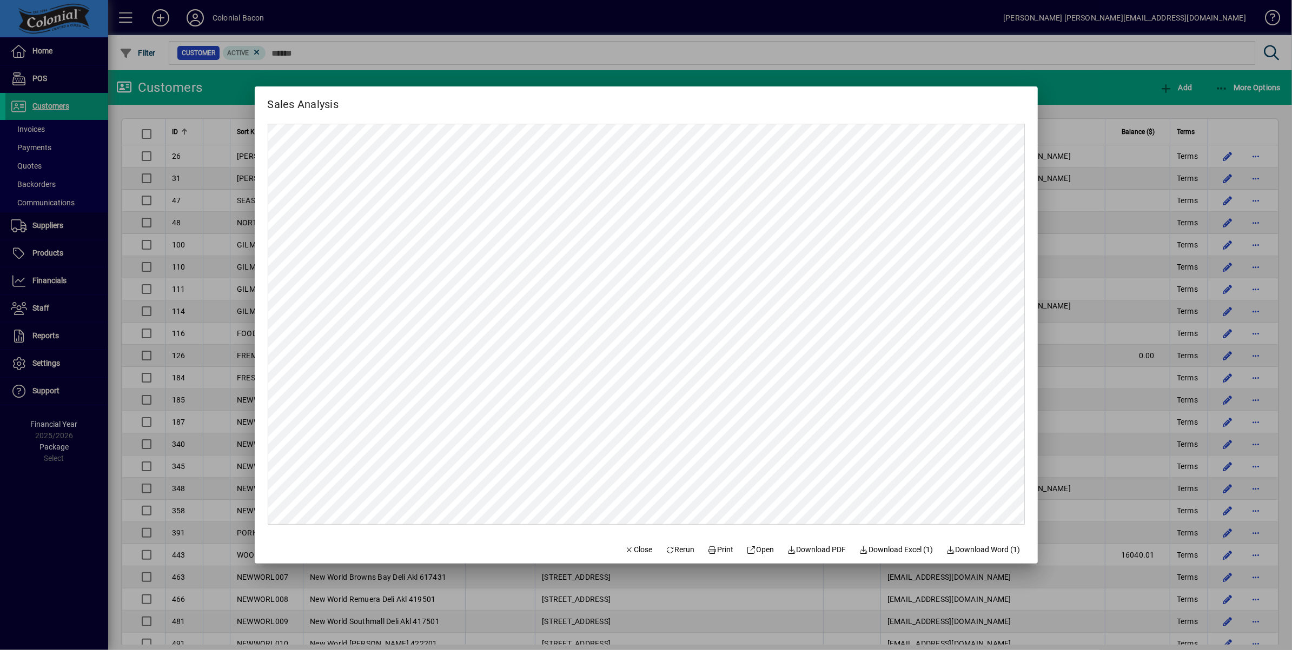
scroll to position [0, 0]
click at [889, 551] on span "Download Excel (1)" at bounding box center [896, 549] width 74 height 11
